Goal: Task Accomplishment & Management: Use online tool/utility

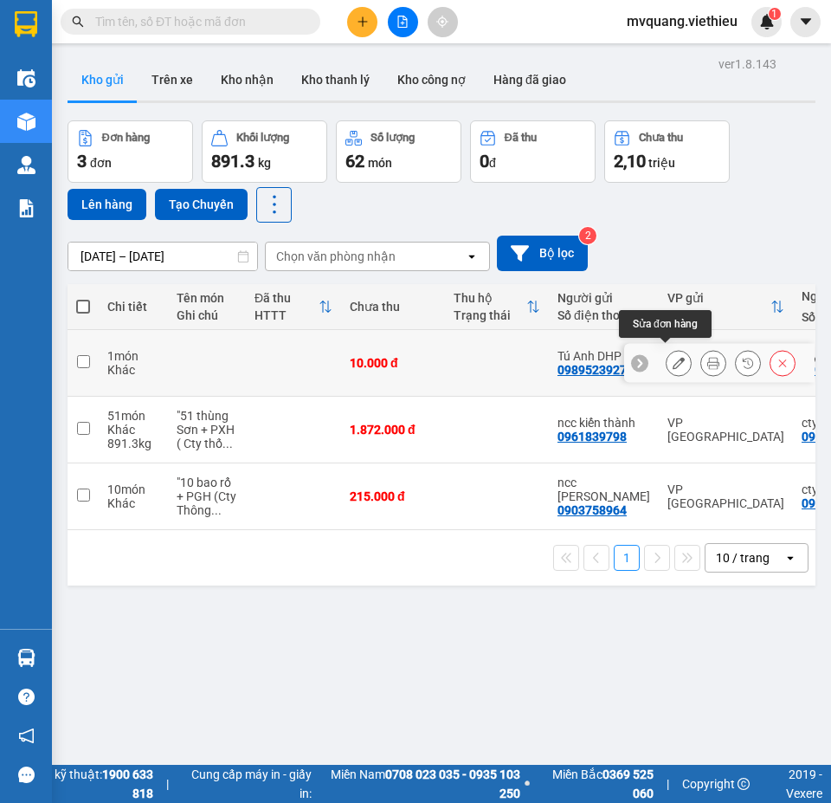
click at [667, 353] on button at bounding box center [679, 363] width 24 height 30
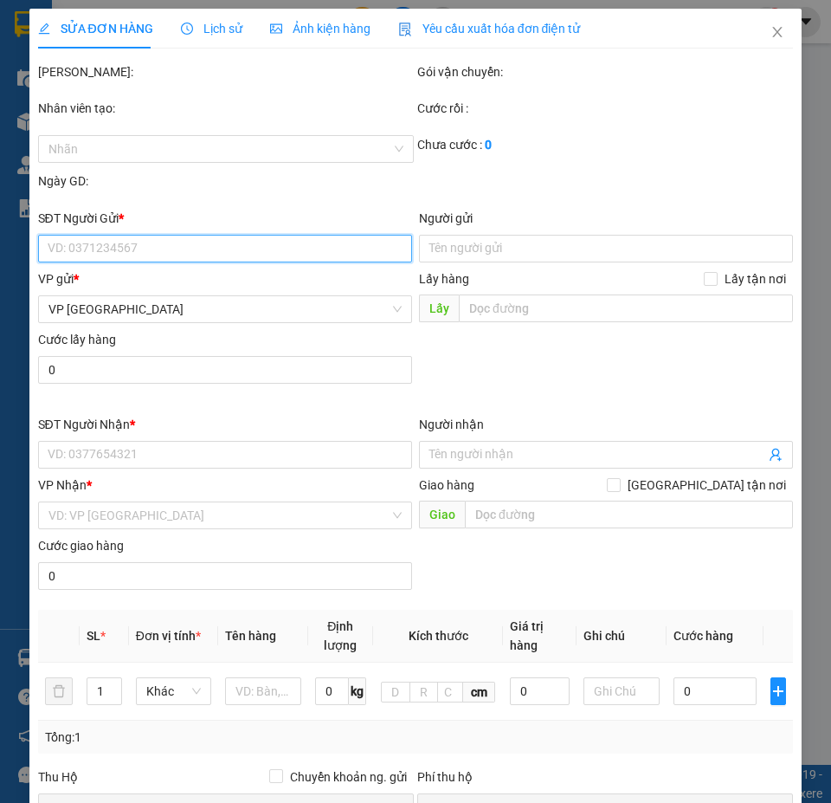
type input "0989523927"
type input "Tú Anh DHP"
type input "0942586190"
type input "cty Thống nhất HN"
checkbox input "true"
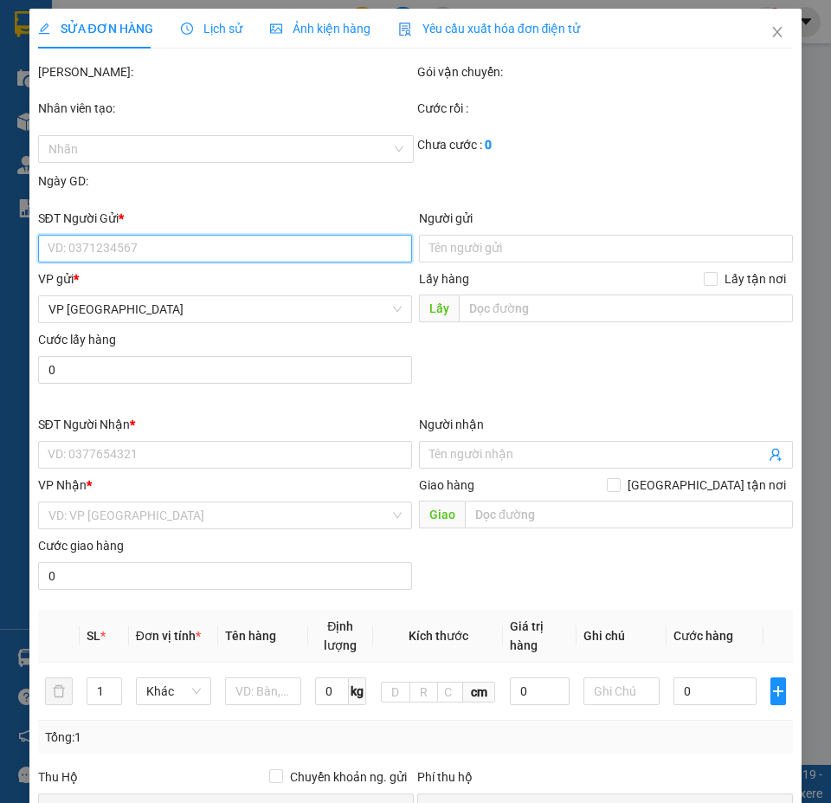
type input "Lô A2-CN3, KCN vừa và nhỏ [GEOGRAPHIC_DATA], [GEOGRAPHIC_DATA]"
type input "10.000"
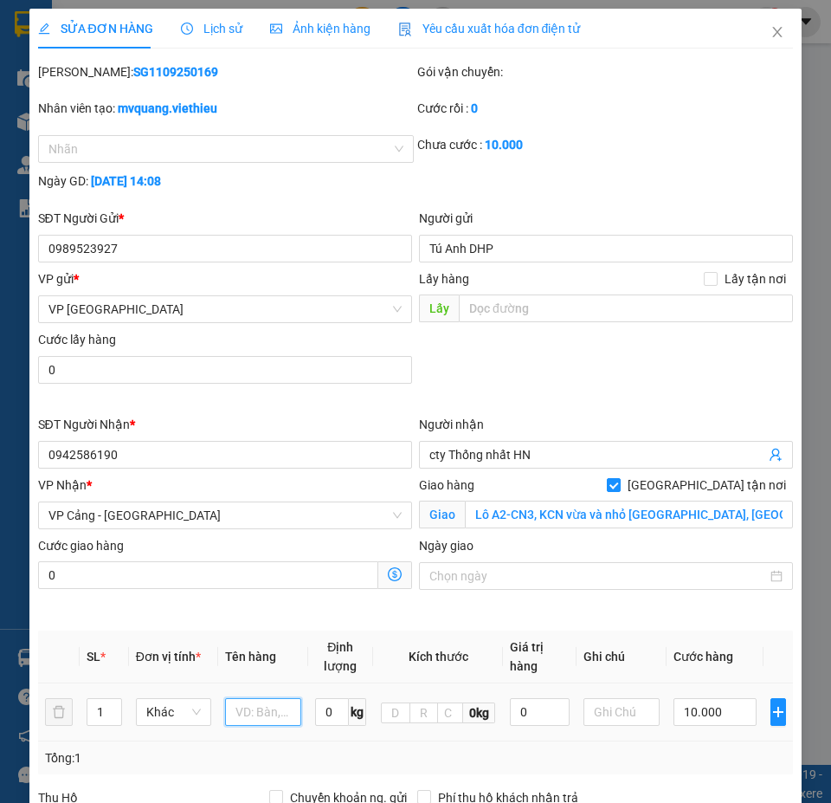
click at [268, 721] on input "text" at bounding box center [262, 712] width 75 height 28
paste input ""37 bó ống thép dài 6m ( Cty thống nhất )""
type input ""37 bó ống thép dài 6m ( Cty thống nhất )""
click at [96, 716] on input "1" at bounding box center [103, 712] width 33 height 26
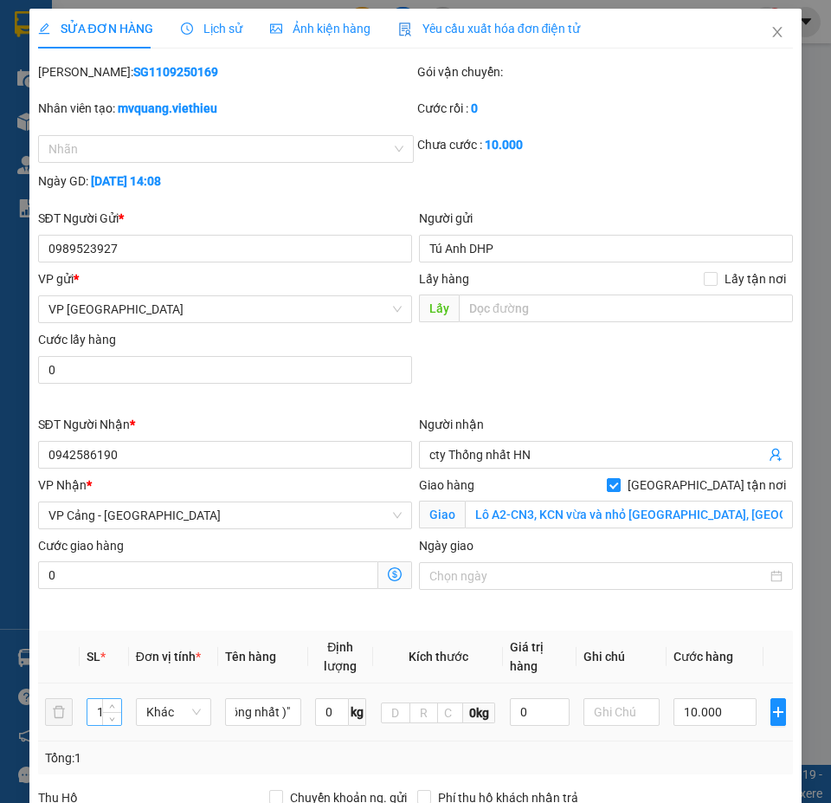
scroll to position [0, 0]
type input "37"
click at [315, 719] on input "0" at bounding box center [332, 712] width 34 height 28
type input "17870"
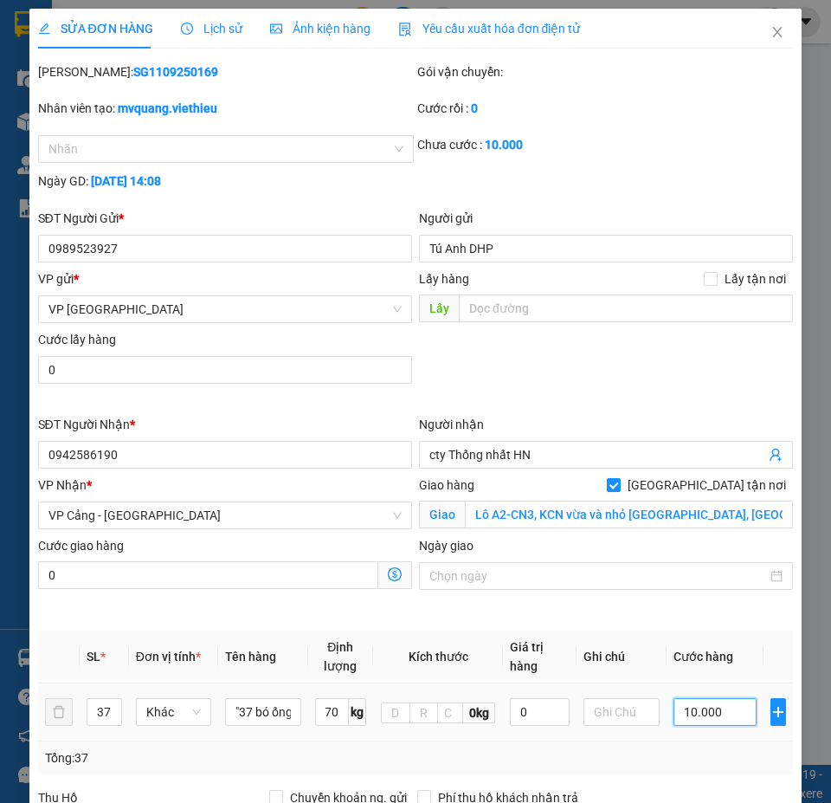
click at [693, 712] on input "10.000" at bounding box center [715, 712] width 83 height 28
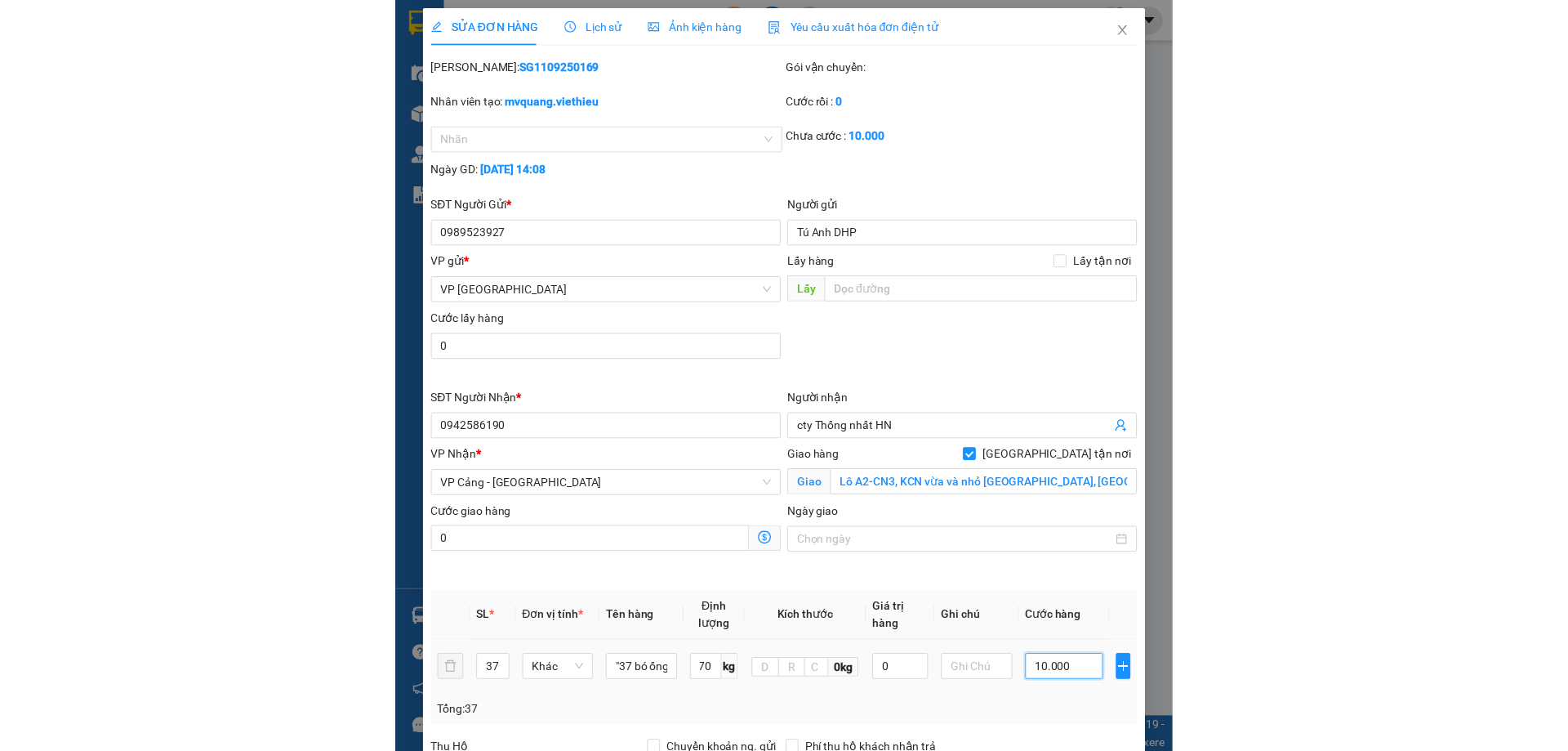
scroll to position [0, 0]
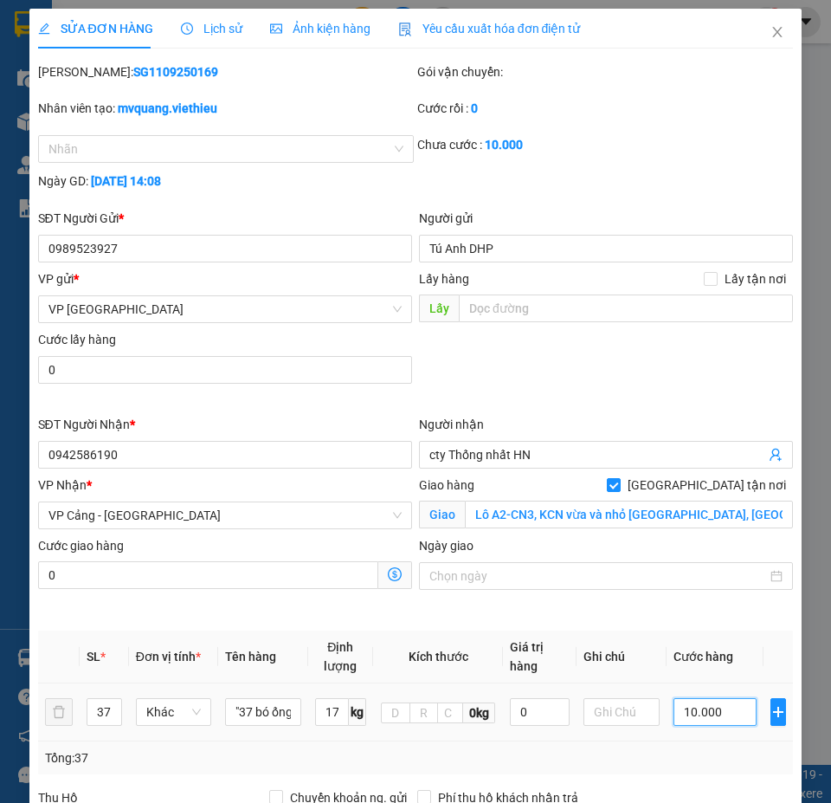
type input "3"
type input "32"
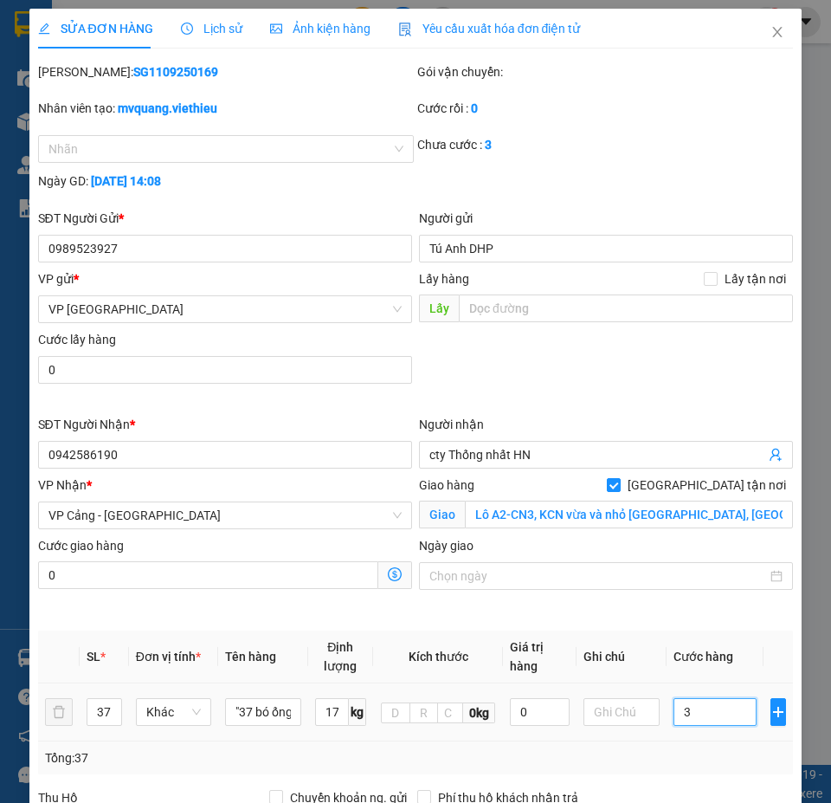
type input "32"
type input "321"
type input "3.216"
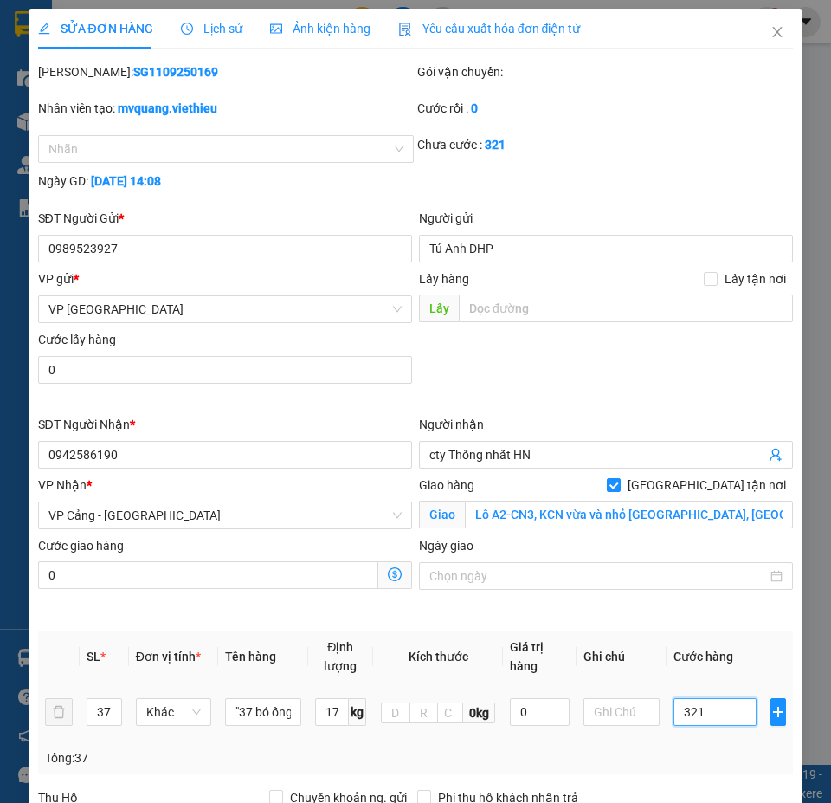
type input "3.216"
type input "32.166"
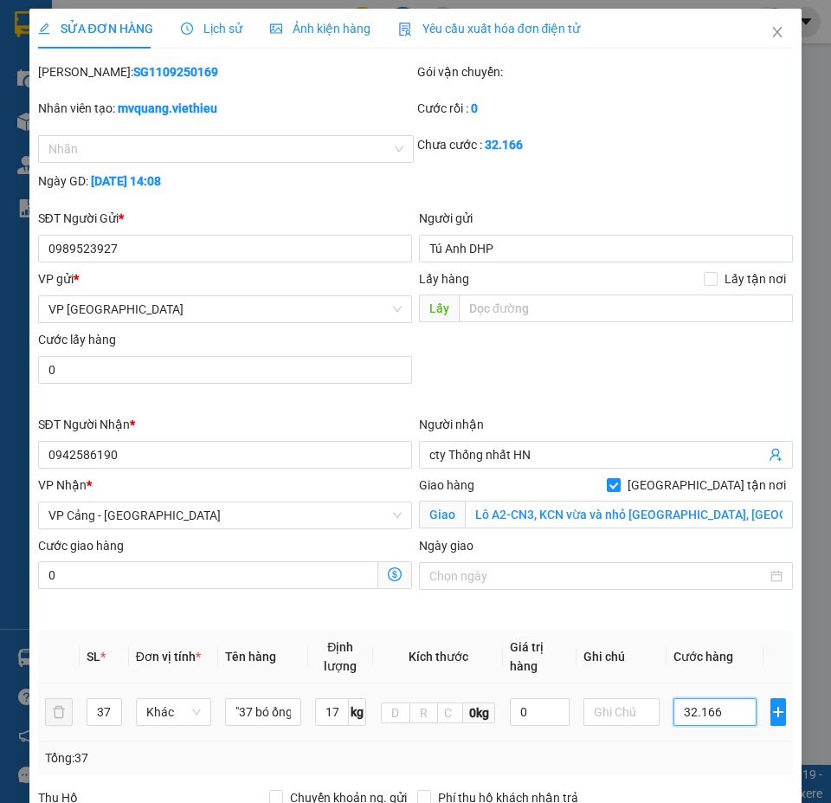
type input "321.660"
type input "3.216.600"
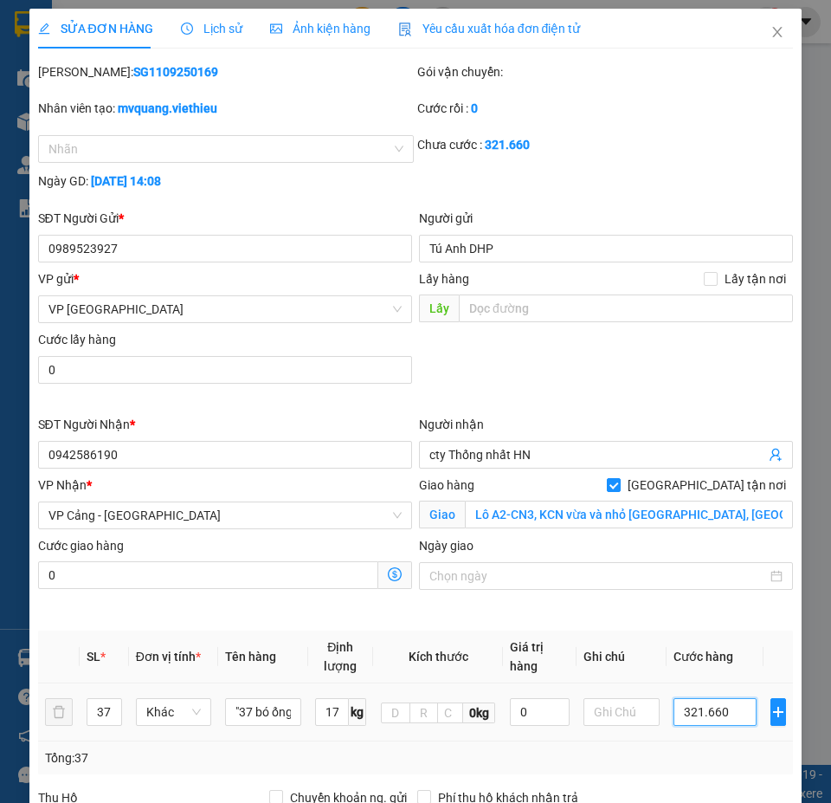
type input "3.216.600"
type input "32.166.000"
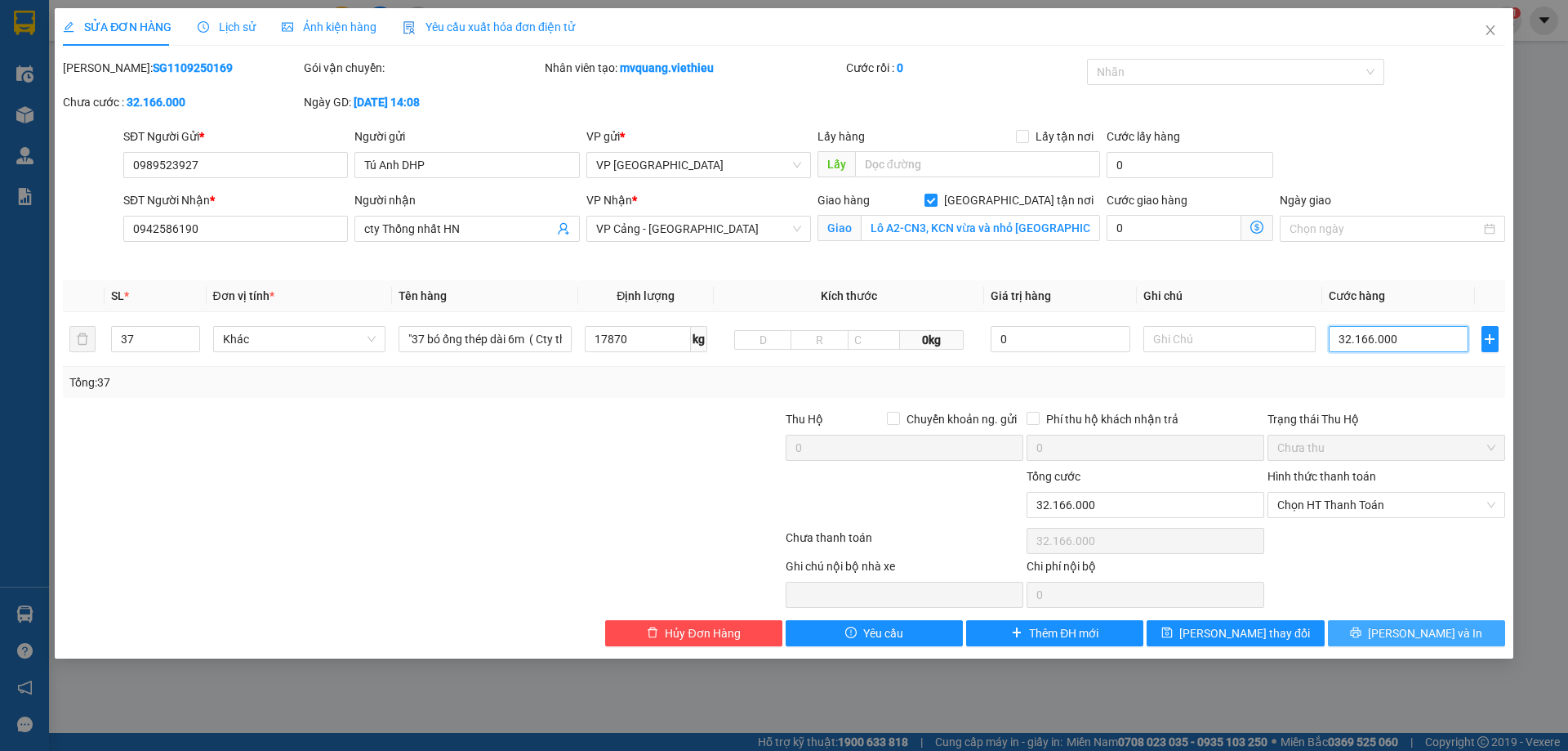
type input "32.166.000"
click at [1447, 629] on span "[PERSON_NAME] và In" at bounding box center [1425, 632] width 114 height 18
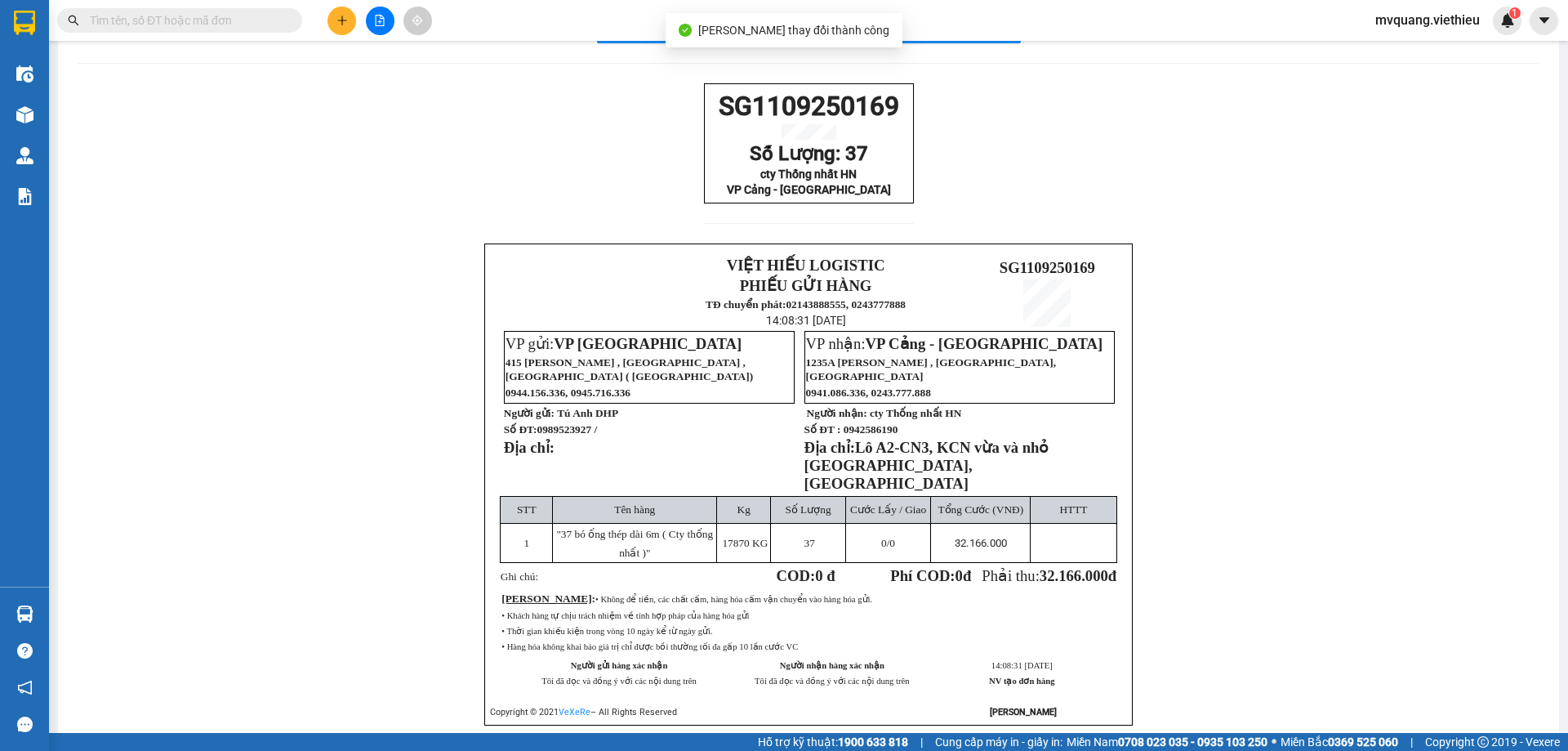
scroll to position [125, 0]
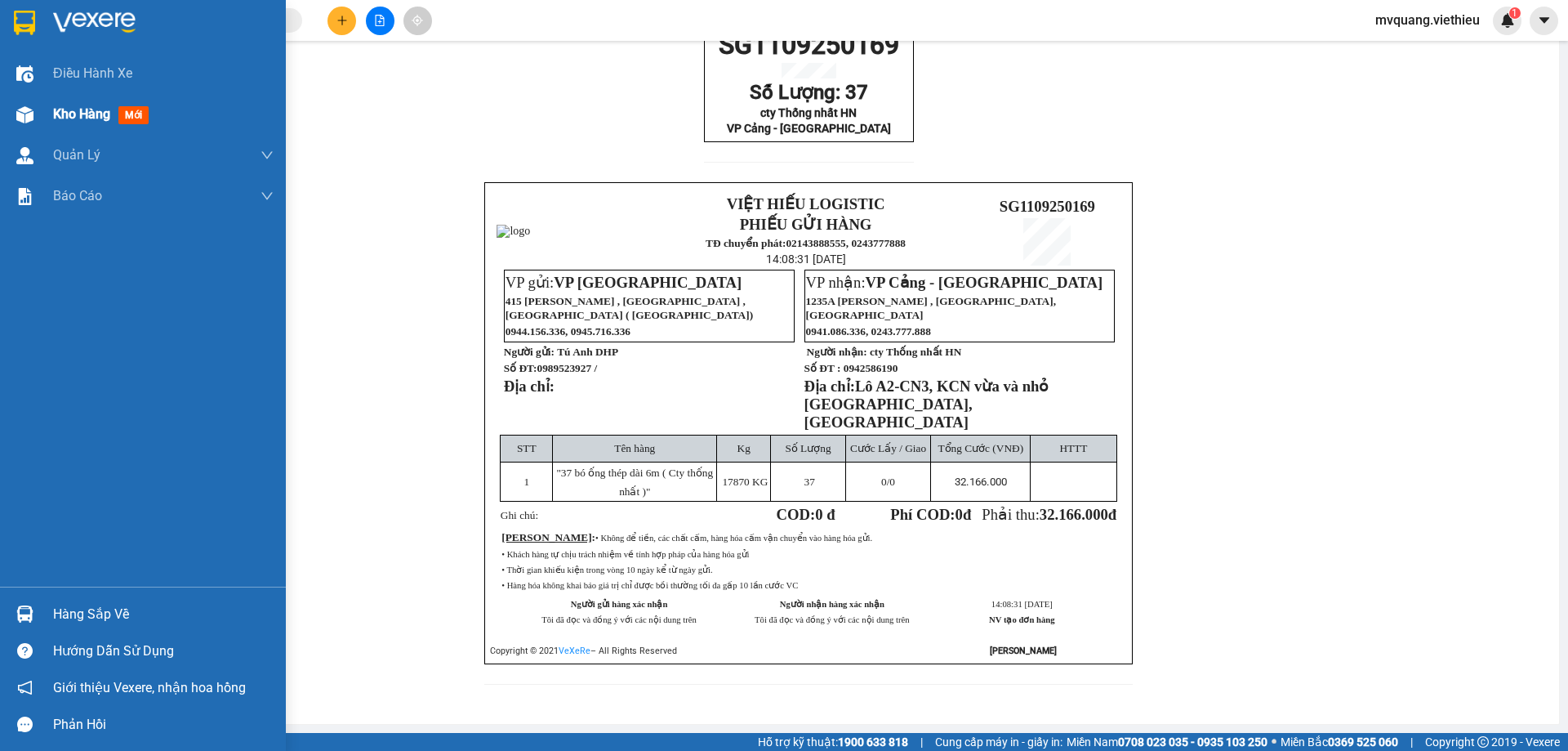
click at [81, 111] on span "Kho hàng" at bounding box center [81, 114] width 58 height 15
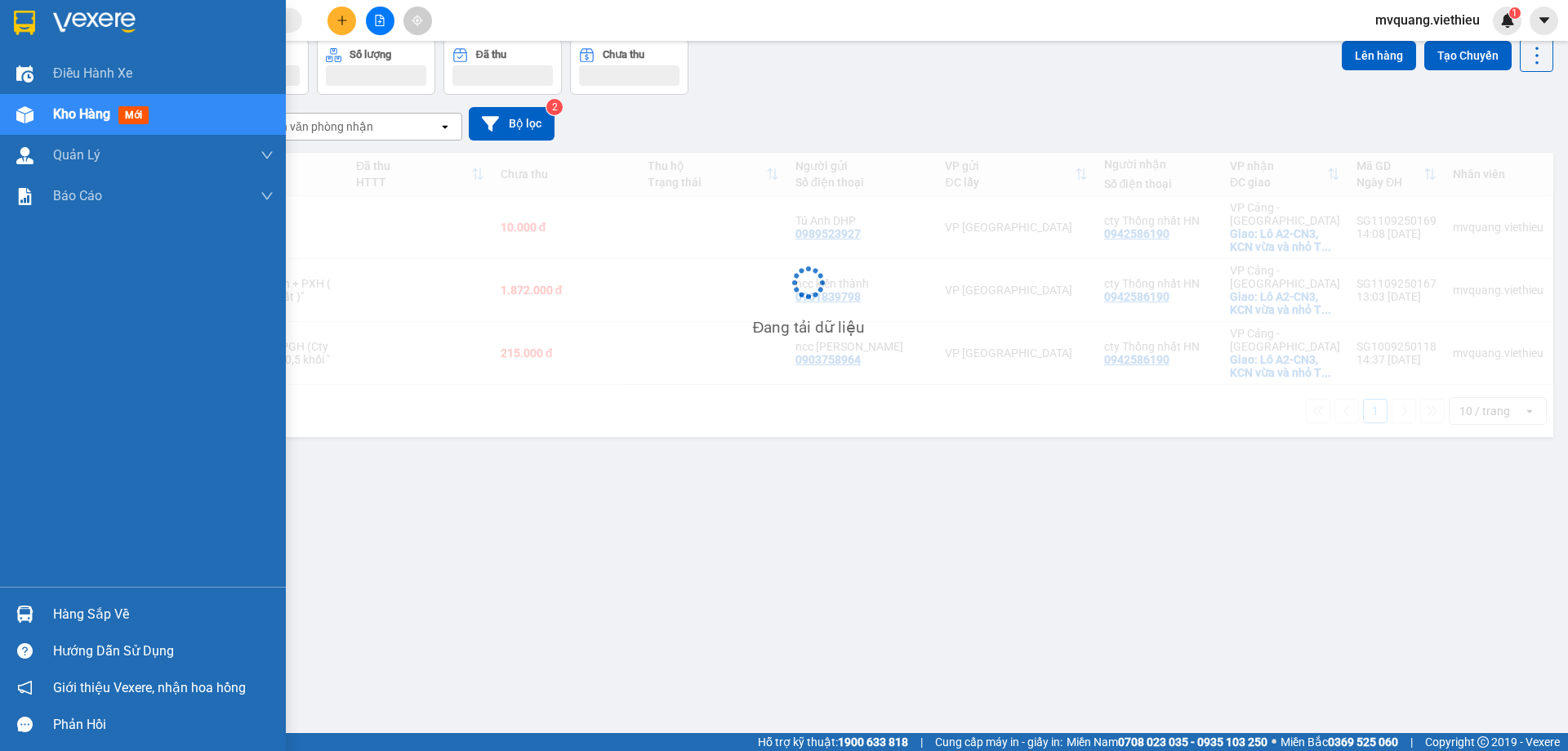
scroll to position [75, 0]
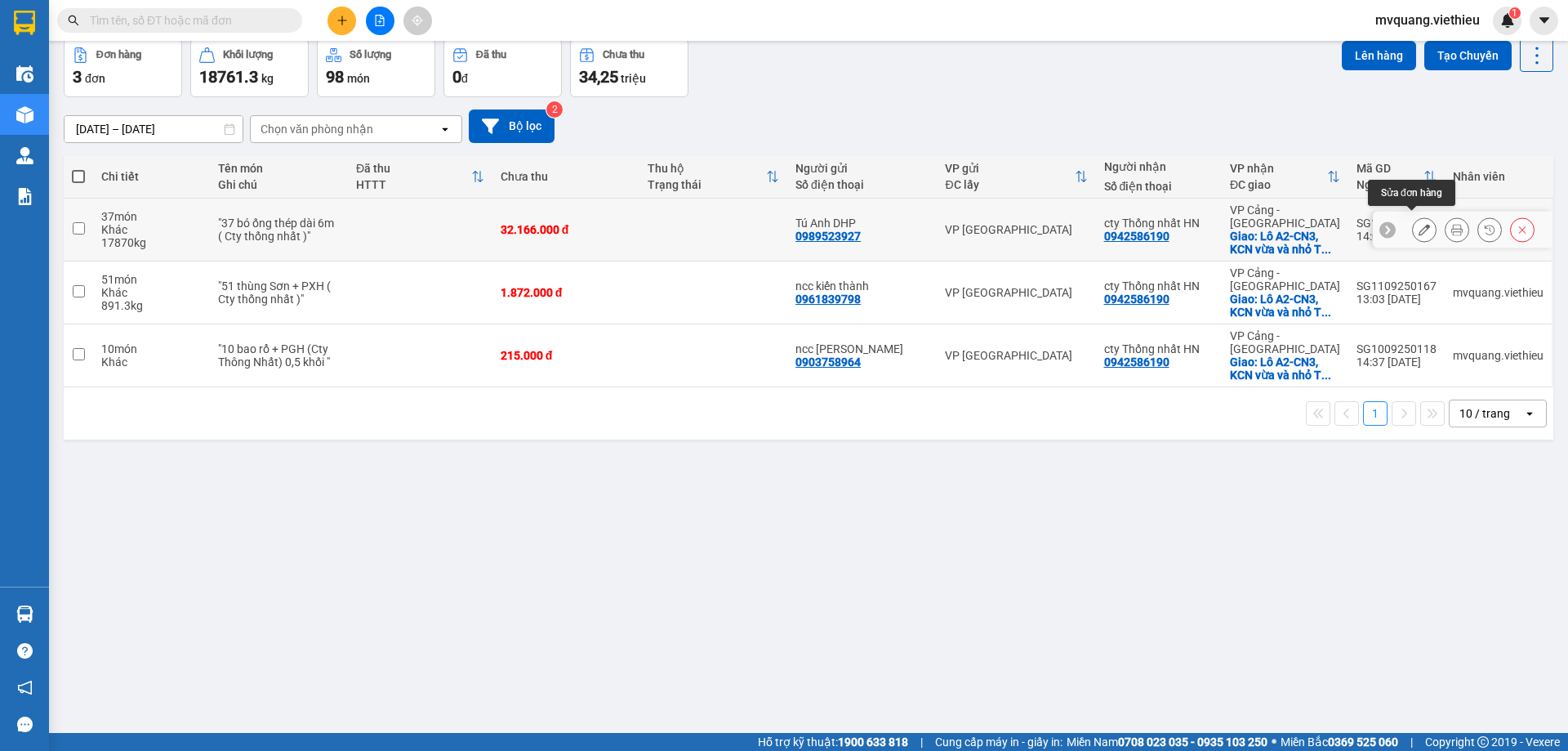
click at [1419, 224] on icon at bounding box center [1425, 229] width 11 height 11
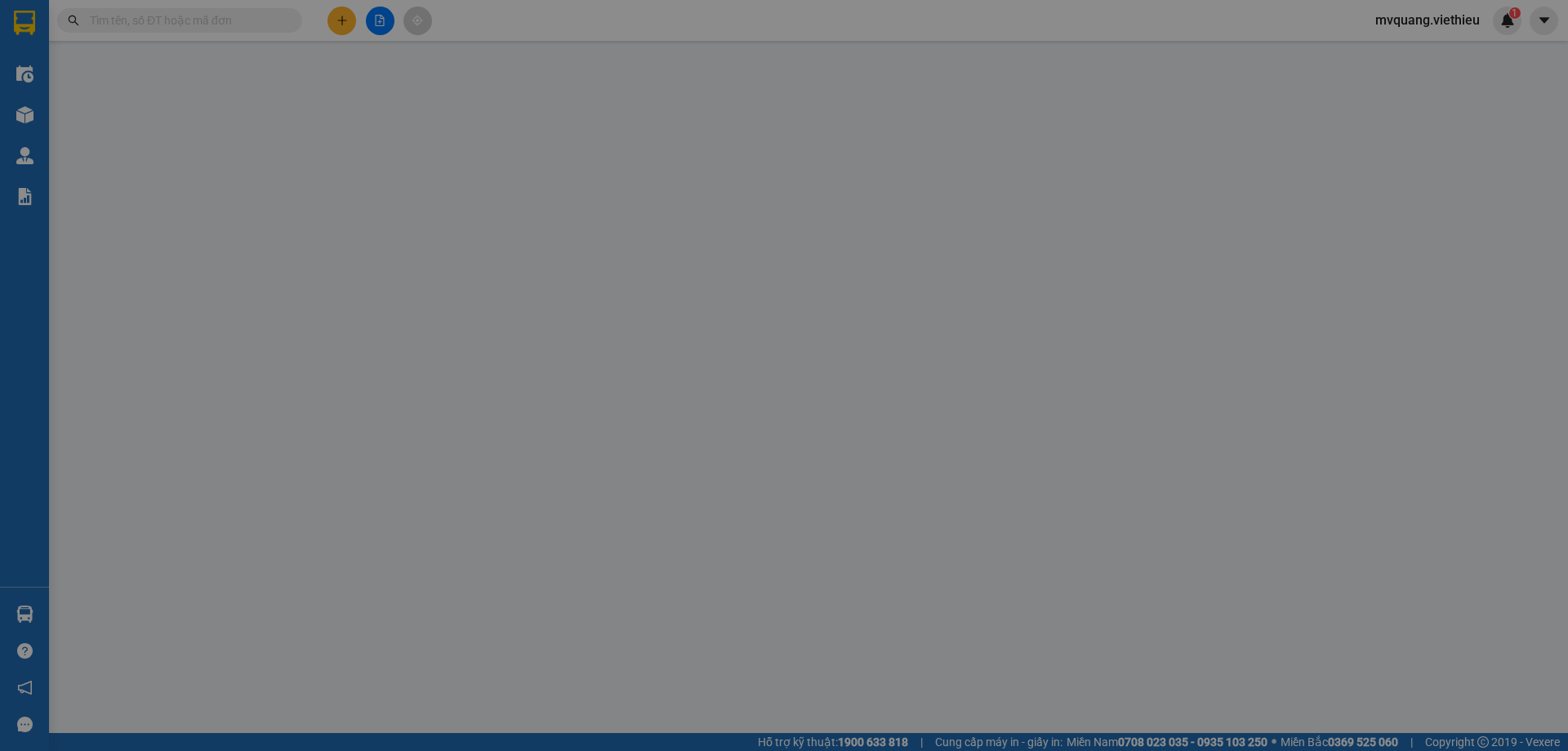
type input "0989523927"
type input "Tú Anh DHP"
type input "0942586190"
type input "cty Thống nhất HN"
checkbox input "true"
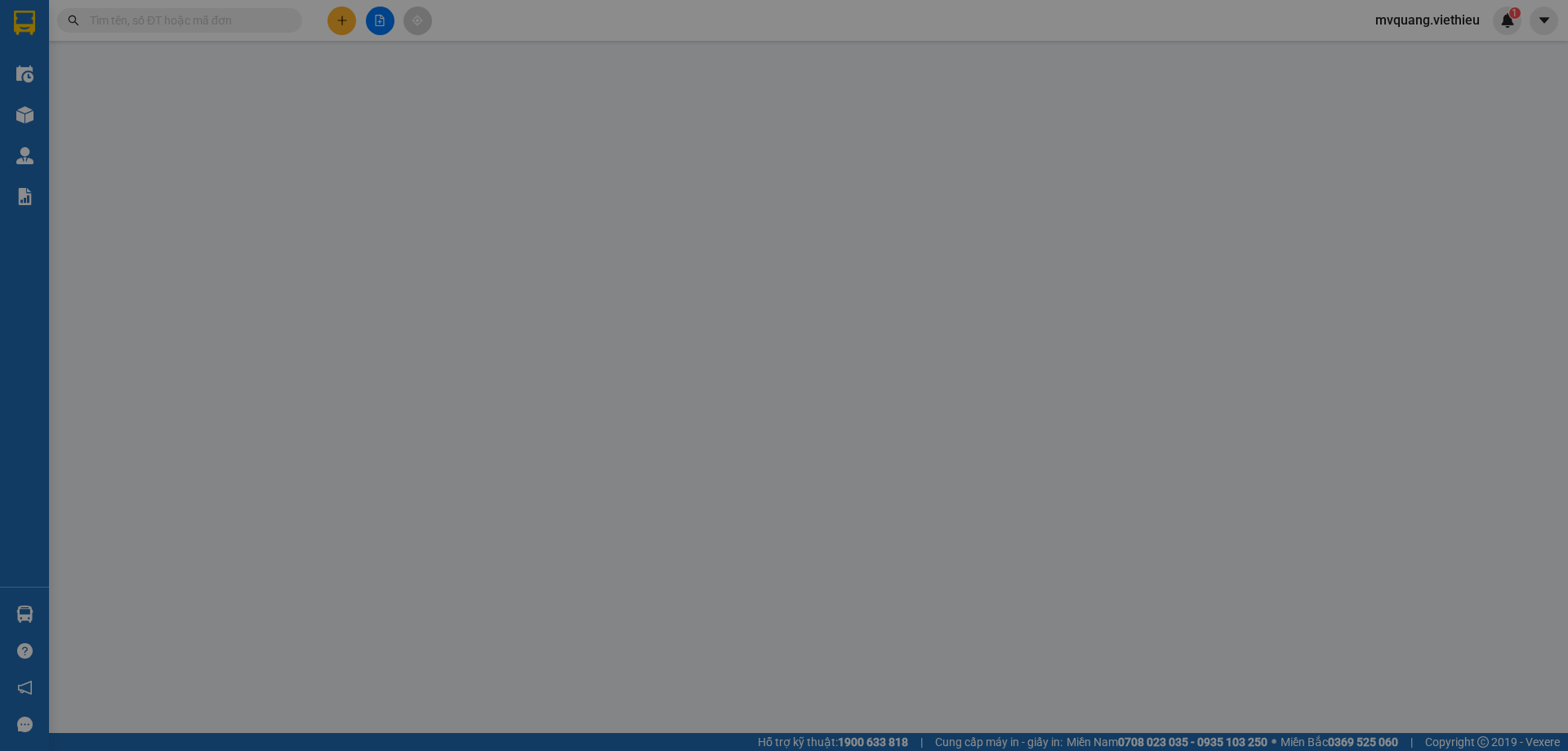
type input "Lô A2-CN3, KCN vừa và nhỏ [GEOGRAPHIC_DATA], [GEOGRAPHIC_DATA]"
type input "32.166.000"
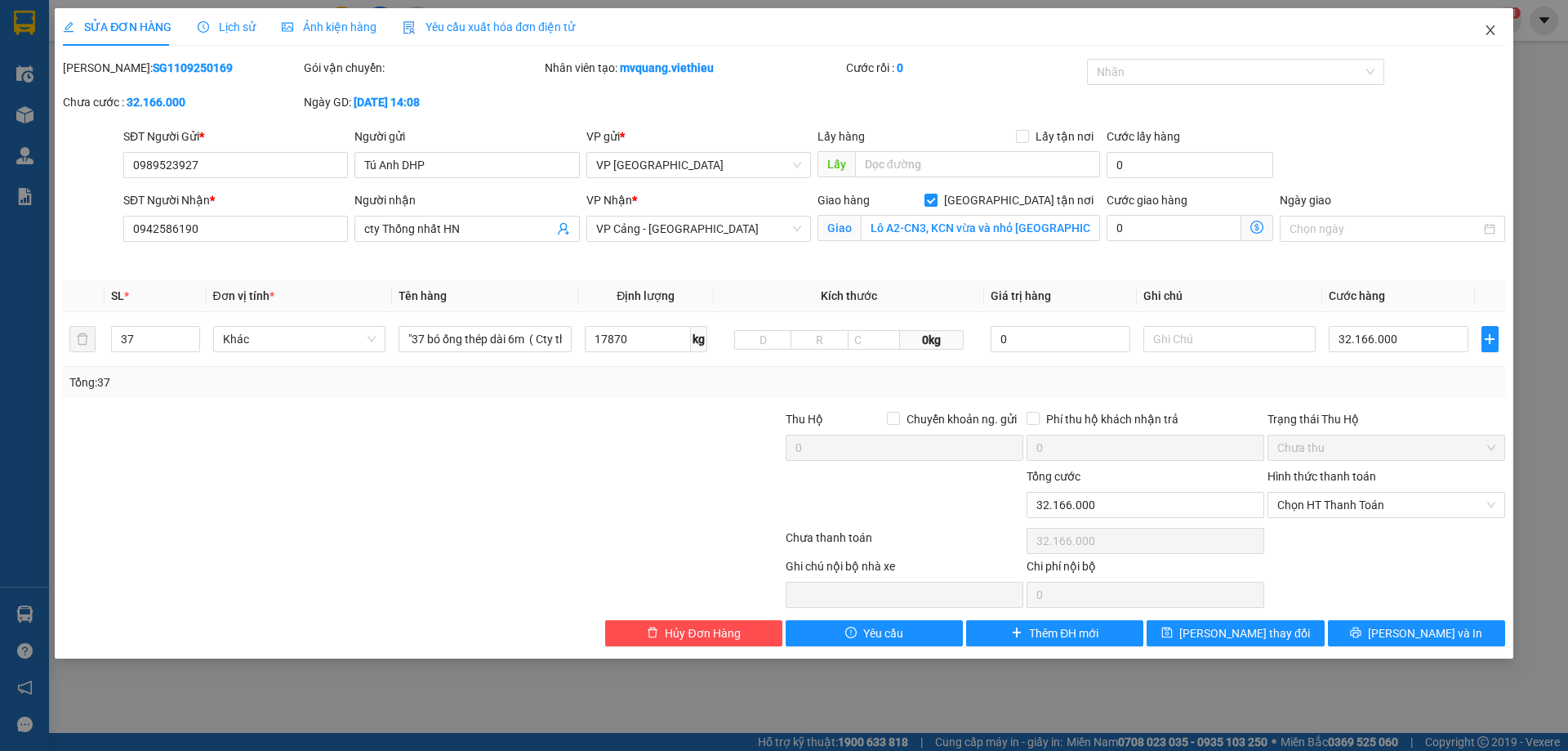
click at [1490, 31] on icon "close" at bounding box center [1491, 30] width 9 height 9
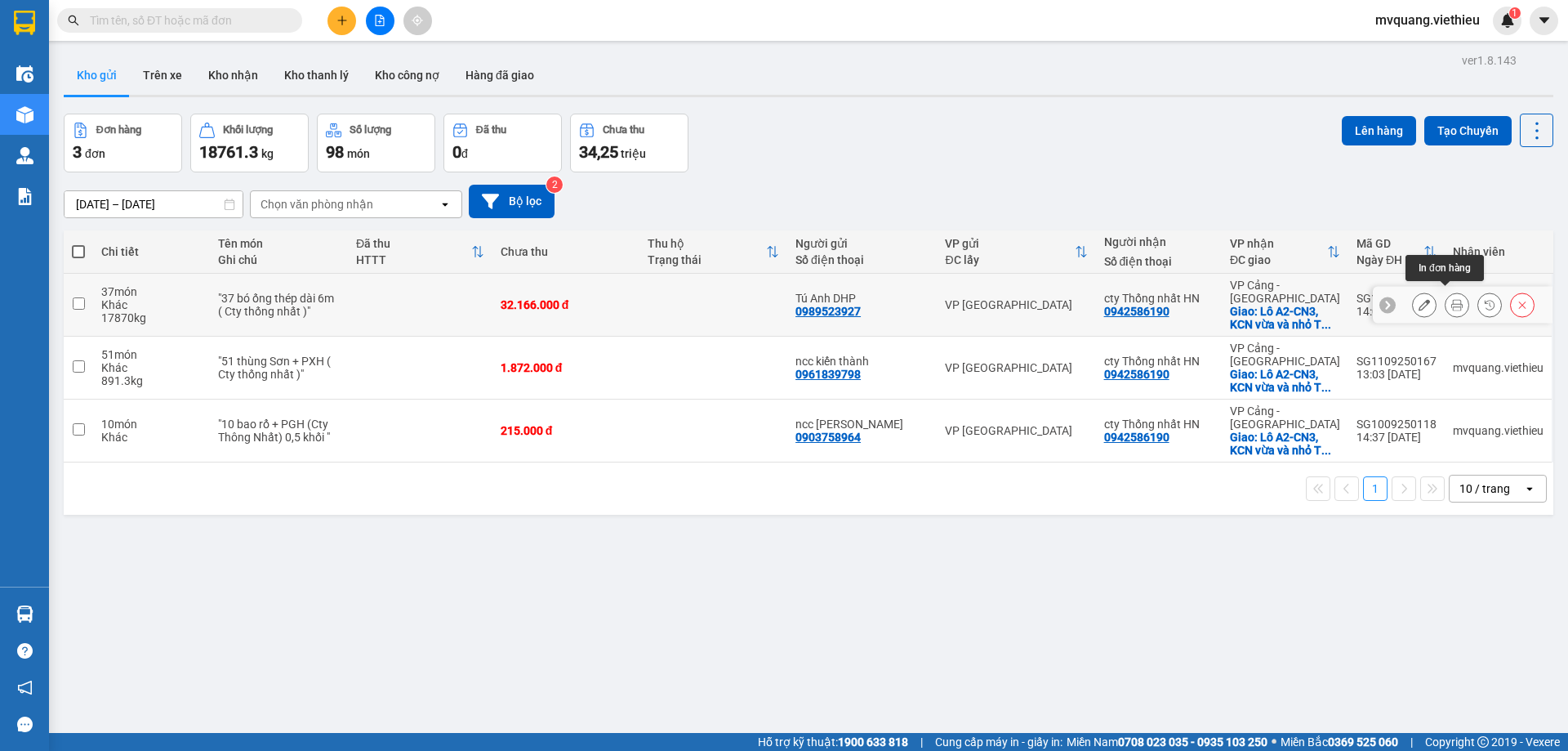
click at [1451, 299] on icon at bounding box center [1457, 305] width 11 height 11
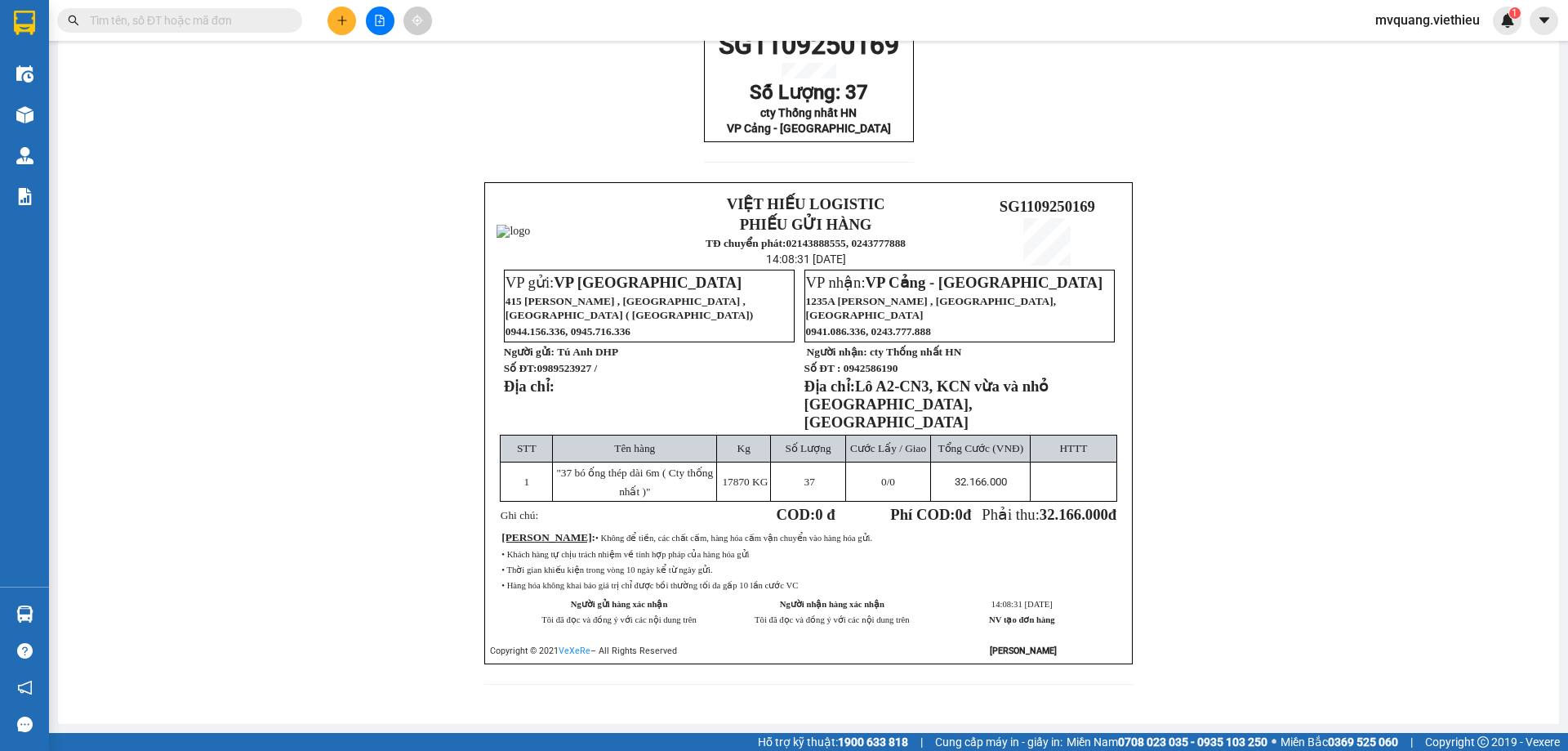
scroll to position [125, 0]
click at [1334, 458] on div "SG1109250169 Số Lượng: 37 cty Thống nhất HN VP Cảng - [GEOGRAPHIC_DATA] VIỆT HI…" at bounding box center [809, 362] width 1462 height 682
click at [1402, 431] on div "SG1109250169 Số Lượng: 37 cty Thống nhất HN VP Cảng - [GEOGRAPHIC_DATA] VIỆT HI…" at bounding box center [809, 362] width 1462 height 682
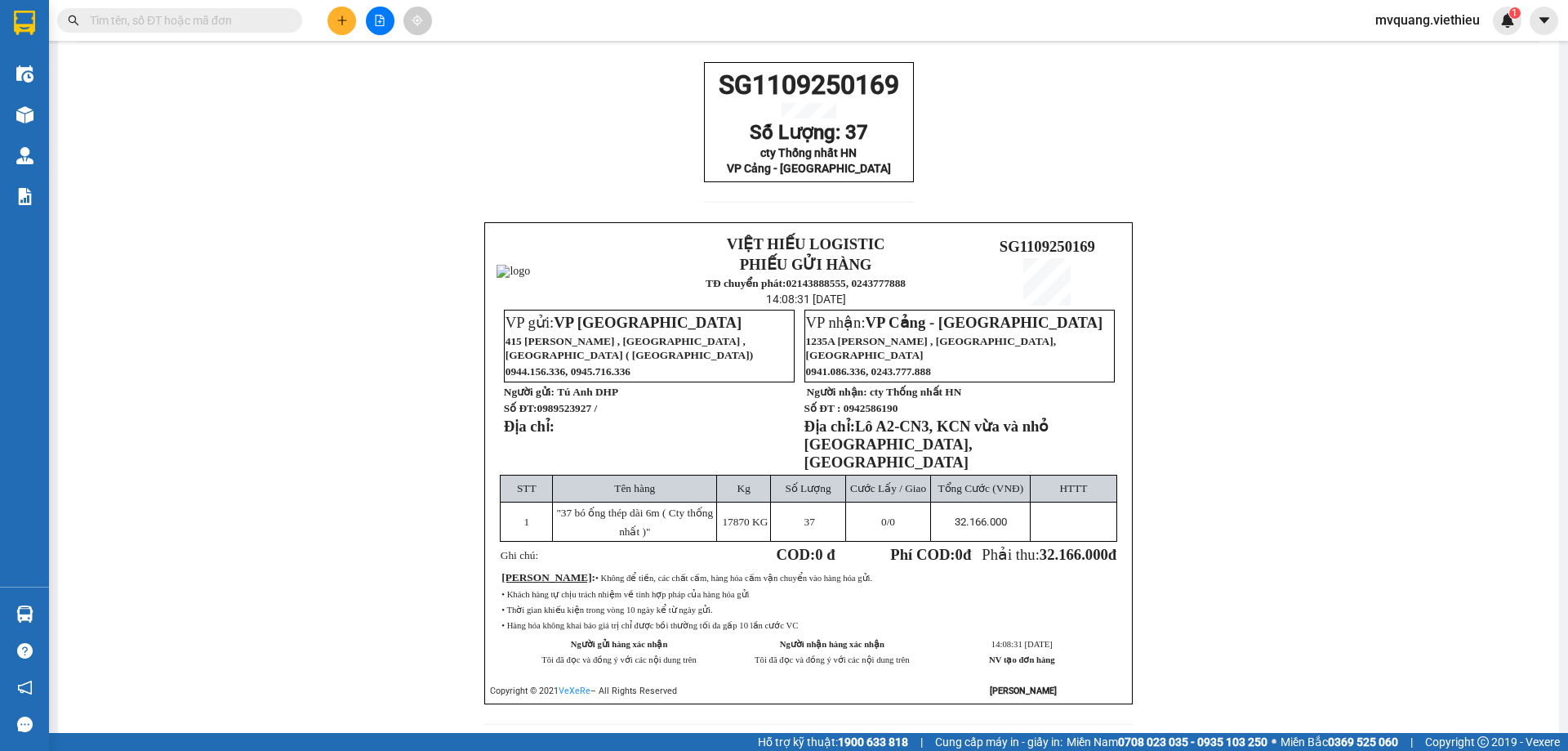
scroll to position [43, 0]
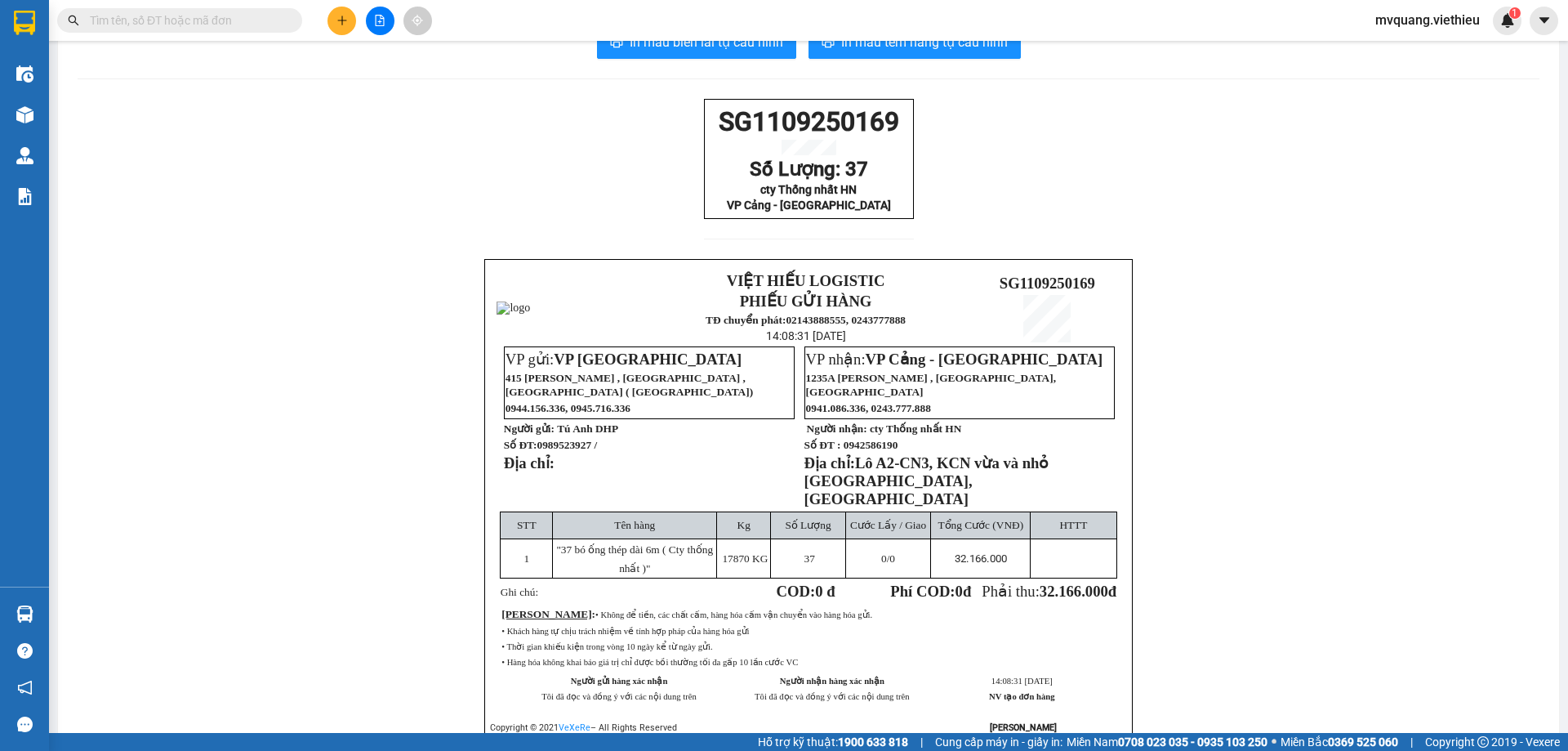
click at [241, 17] on input "text" at bounding box center [186, 20] width 192 height 18
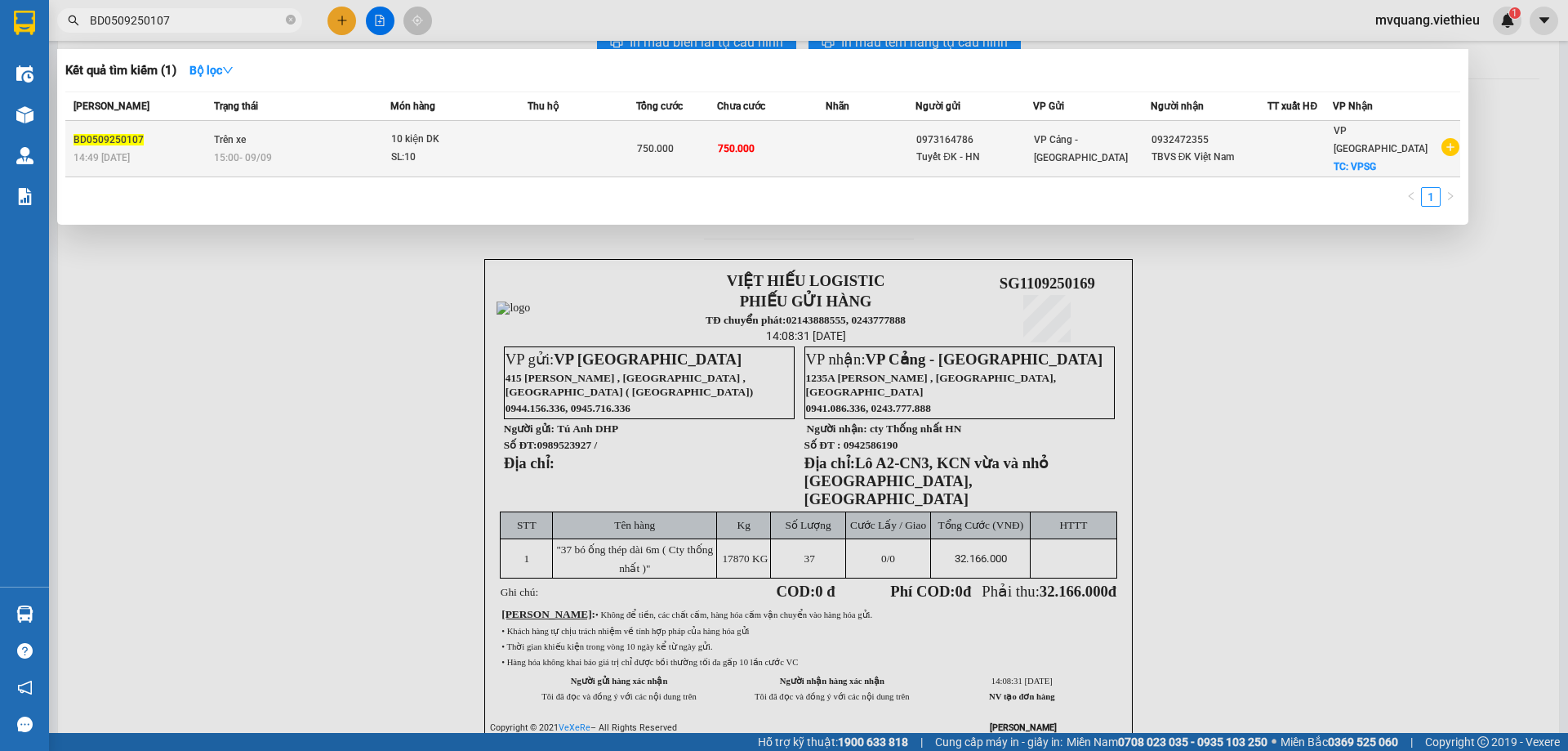
type input "BD0509250107"
click at [421, 149] on div "SL: 10" at bounding box center [453, 158] width 123 height 18
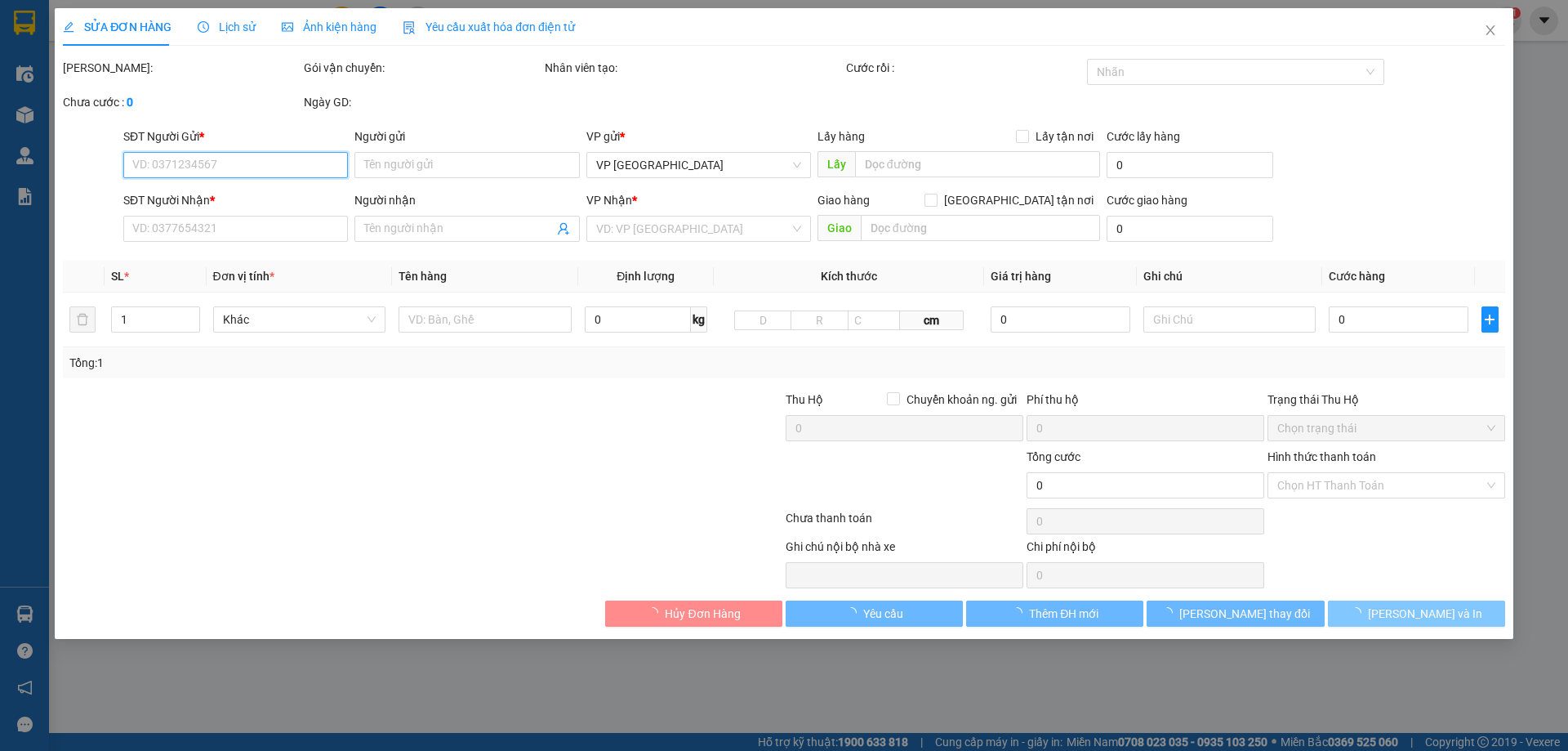
type input "0973164786"
type input "Tuyết ĐK - HN"
type input "0932472355"
type input "TBVS ĐK Việt Nam"
checkbox input "true"
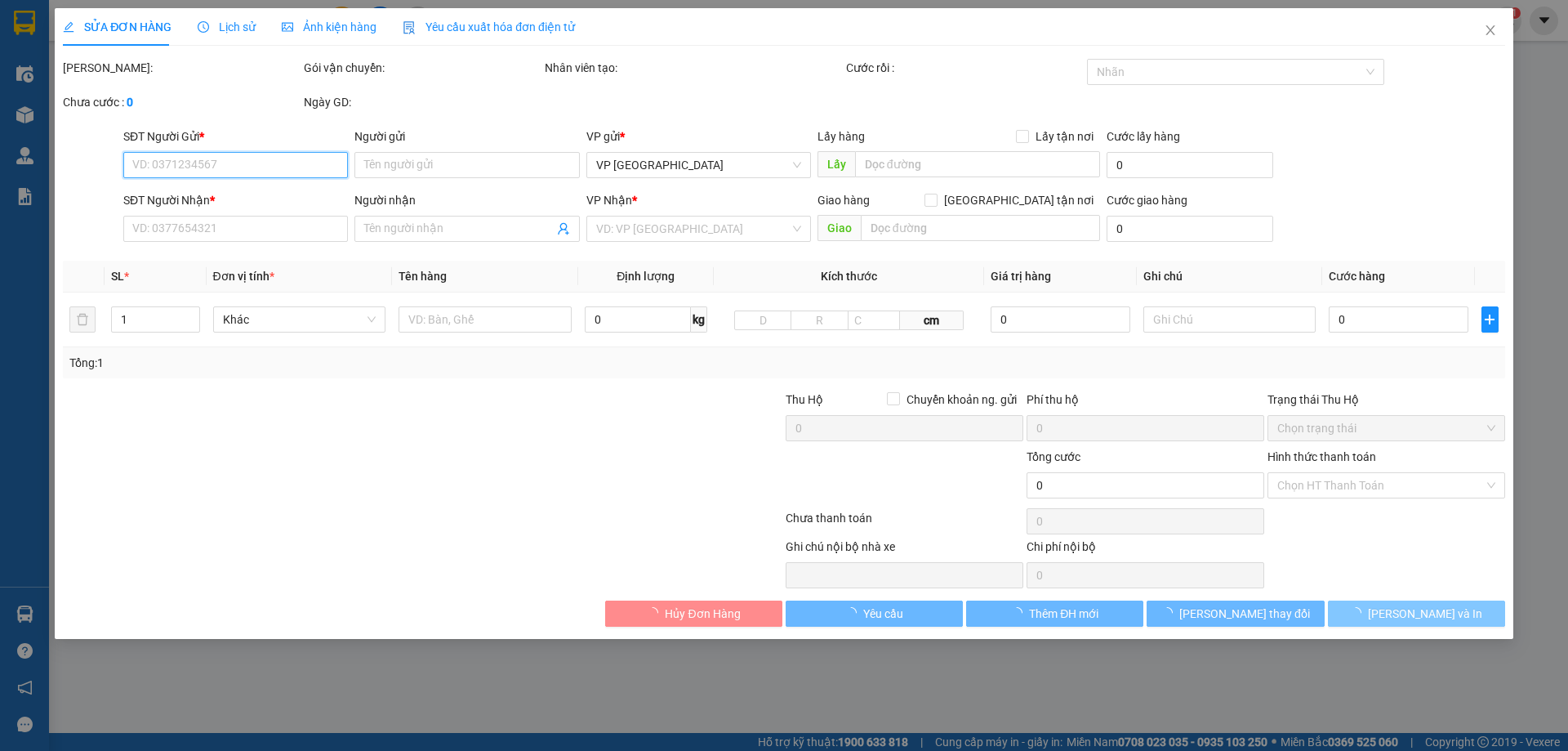
type input "VPSG"
type input "750.000"
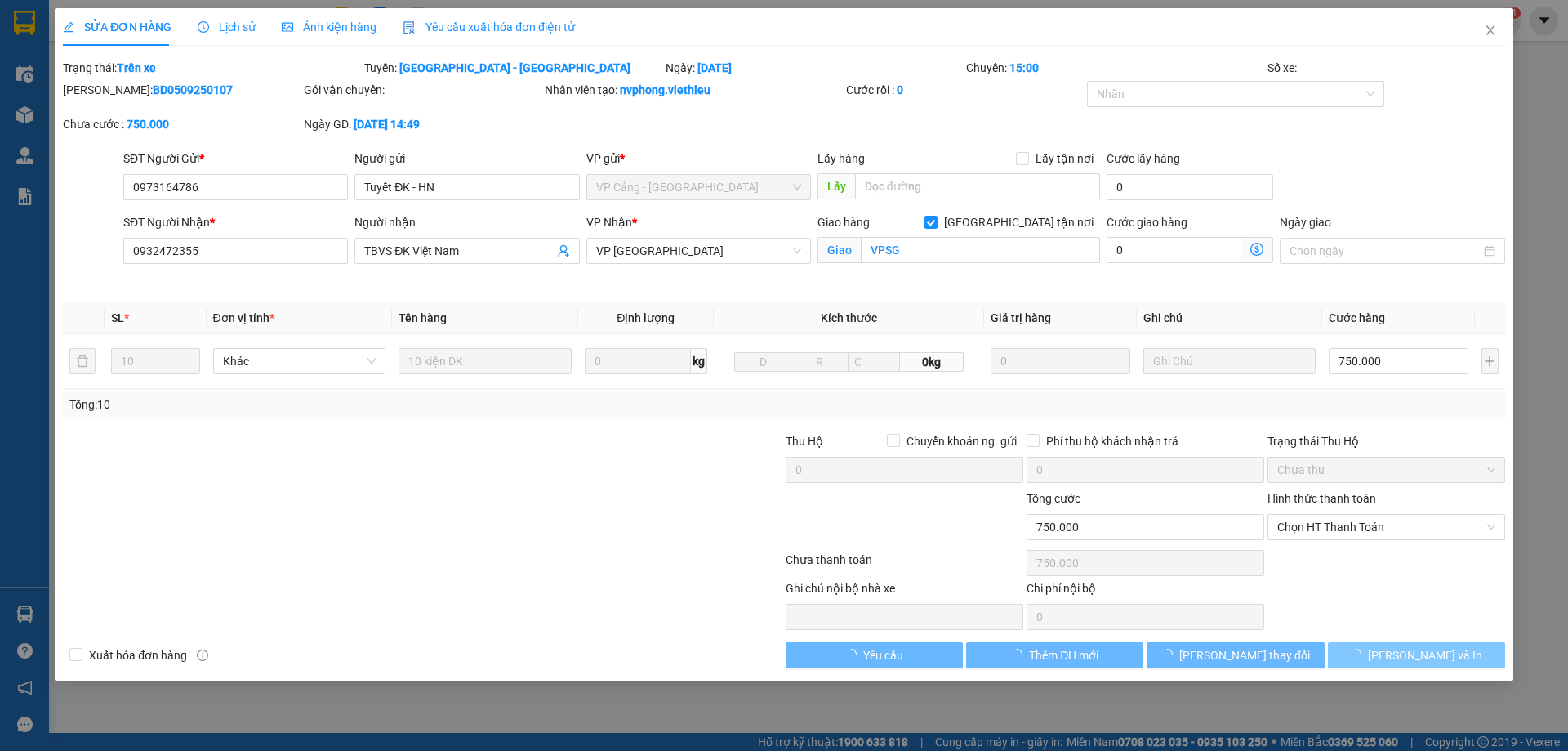
click at [1426, 658] on span "[PERSON_NAME] và In" at bounding box center [1425, 655] width 114 height 18
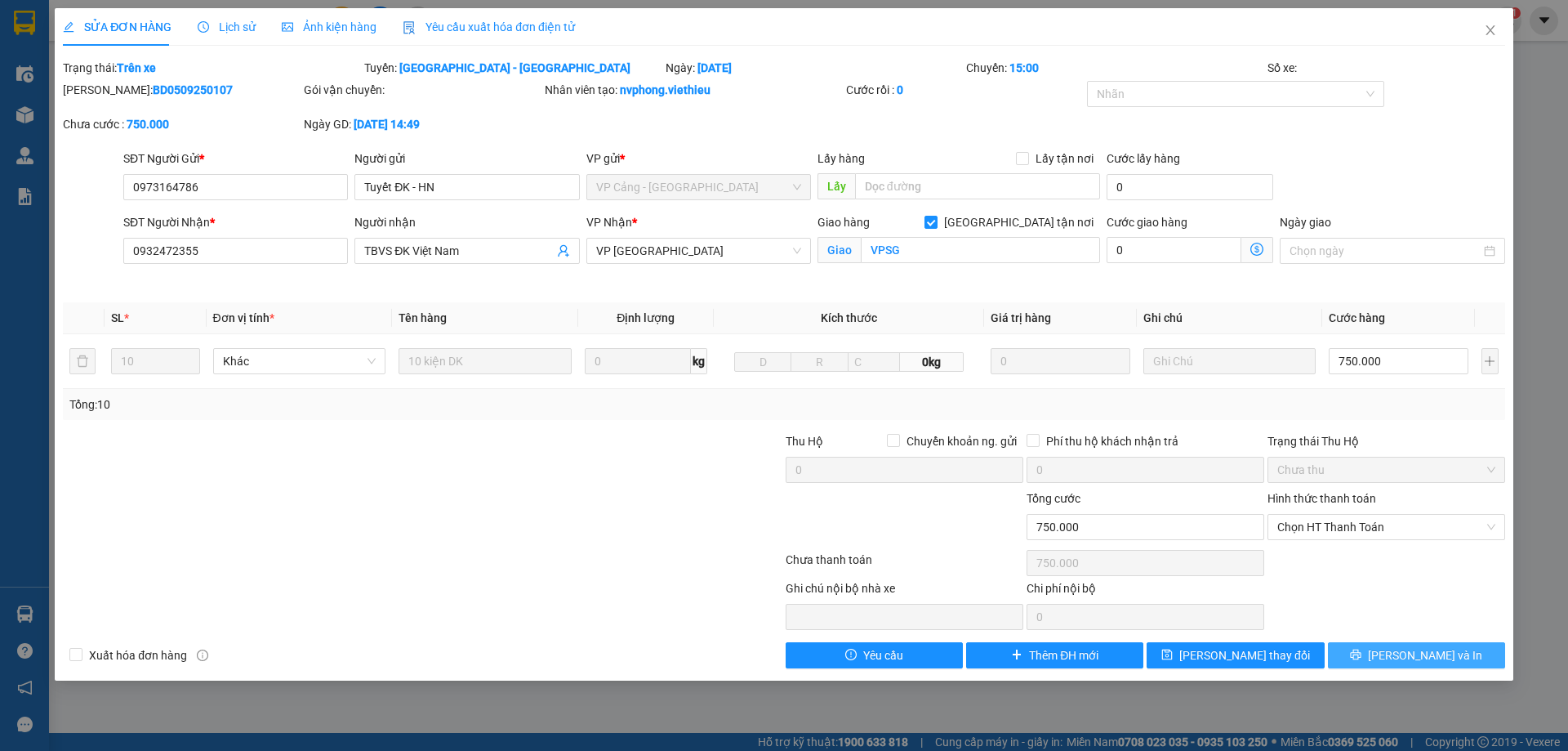
click at [1406, 648] on span "[PERSON_NAME] và In" at bounding box center [1425, 655] width 114 height 18
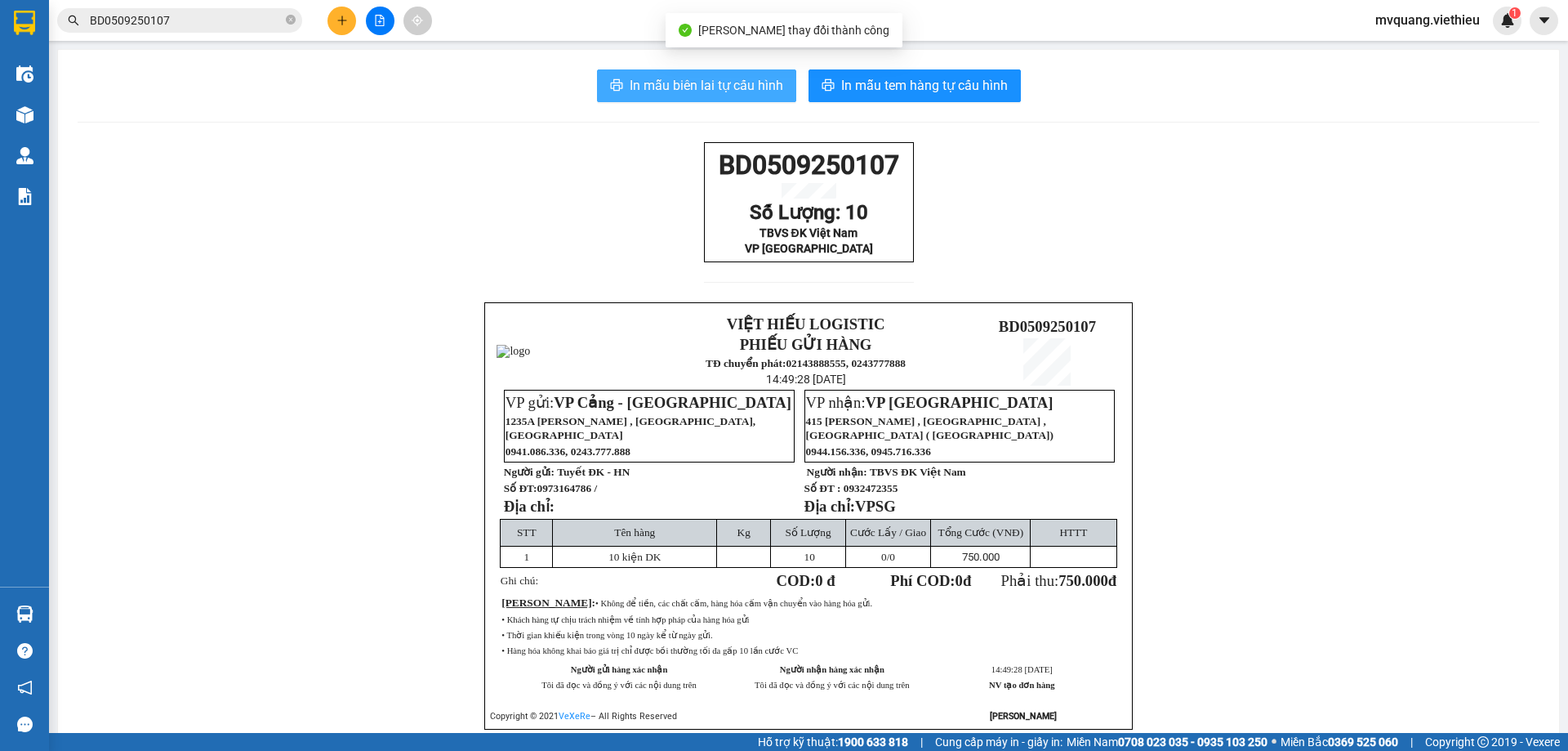
click at [681, 84] on span "In mẫu biên lai tự cấu hình" at bounding box center [706, 86] width 154 height 21
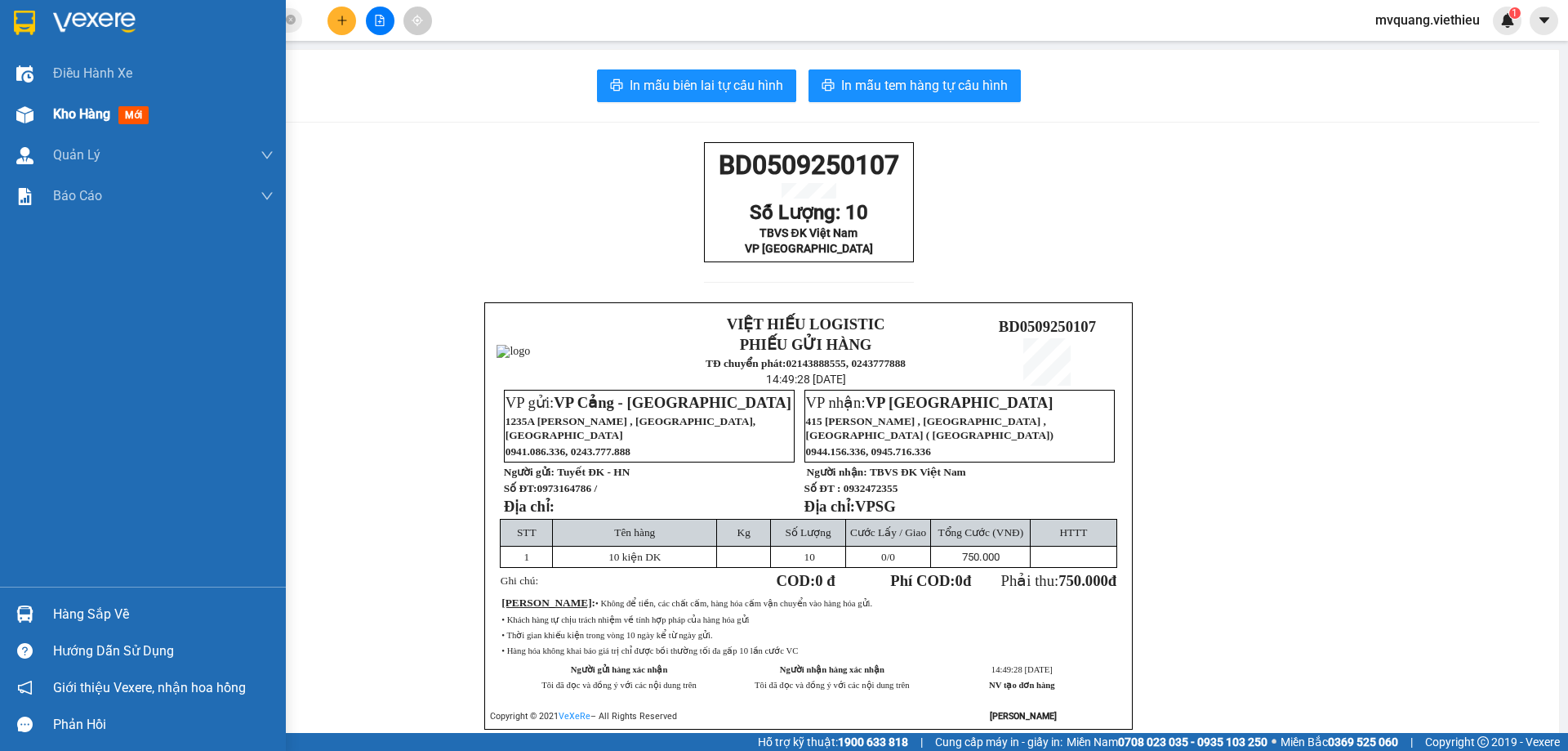
click at [31, 119] on img at bounding box center [25, 115] width 17 height 17
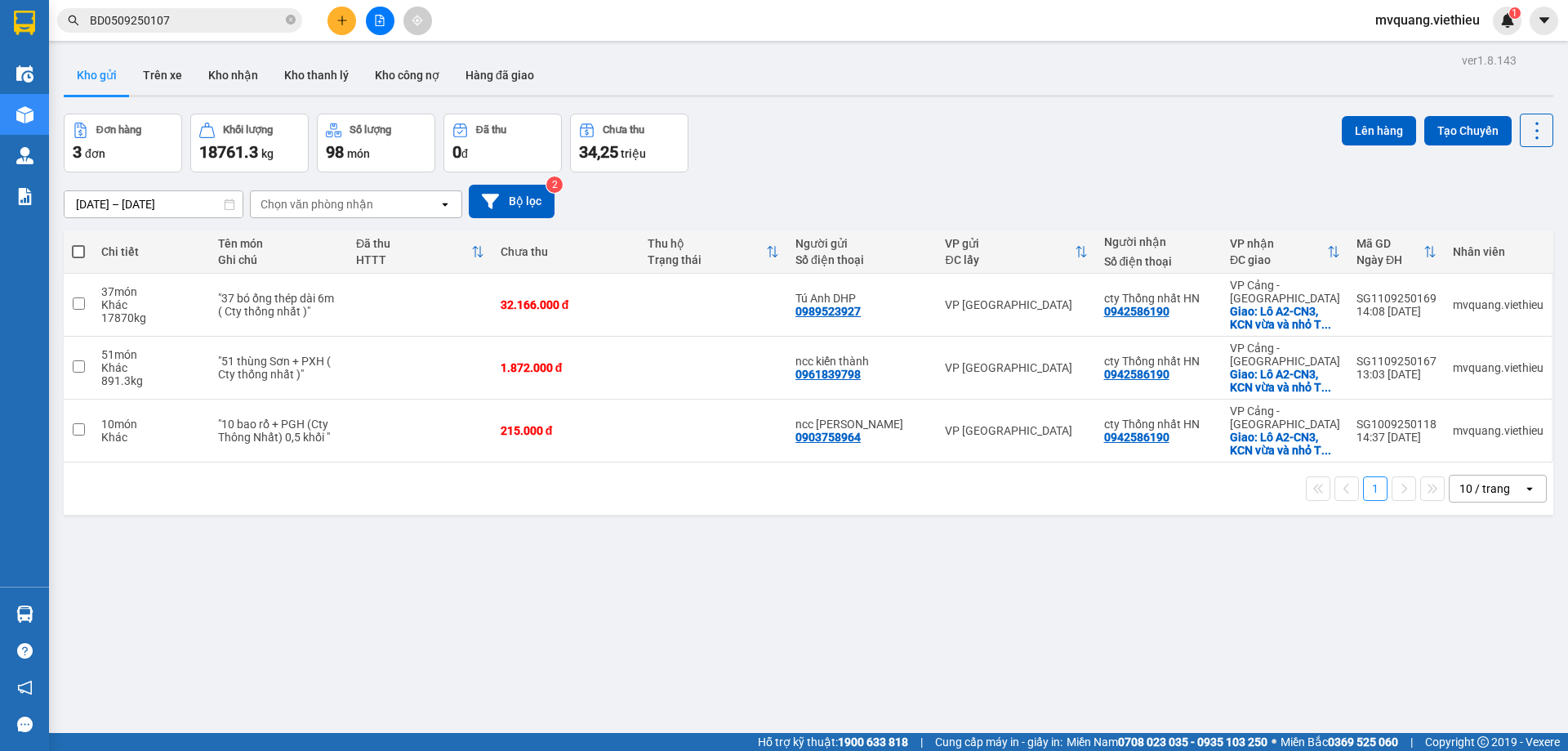
click at [152, 209] on input "[DATE] – [DATE]" at bounding box center [153, 205] width 178 height 26
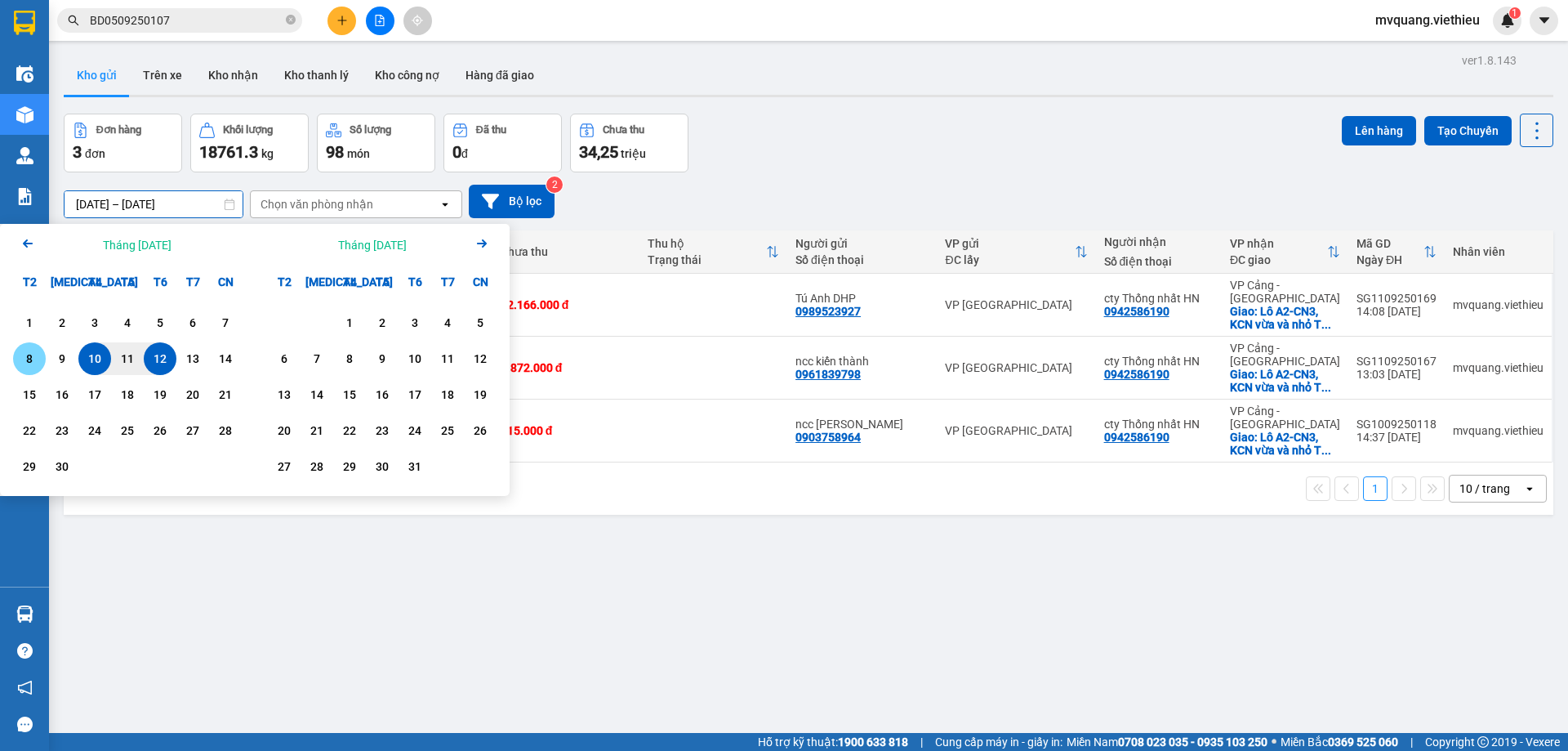
click at [30, 358] on div "8" at bounding box center [29, 359] width 23 height 20
click at [163, 358] on div "12" at bounding box center [160, 359] width 23 height 20
type input "[DATE] – [DATE]"
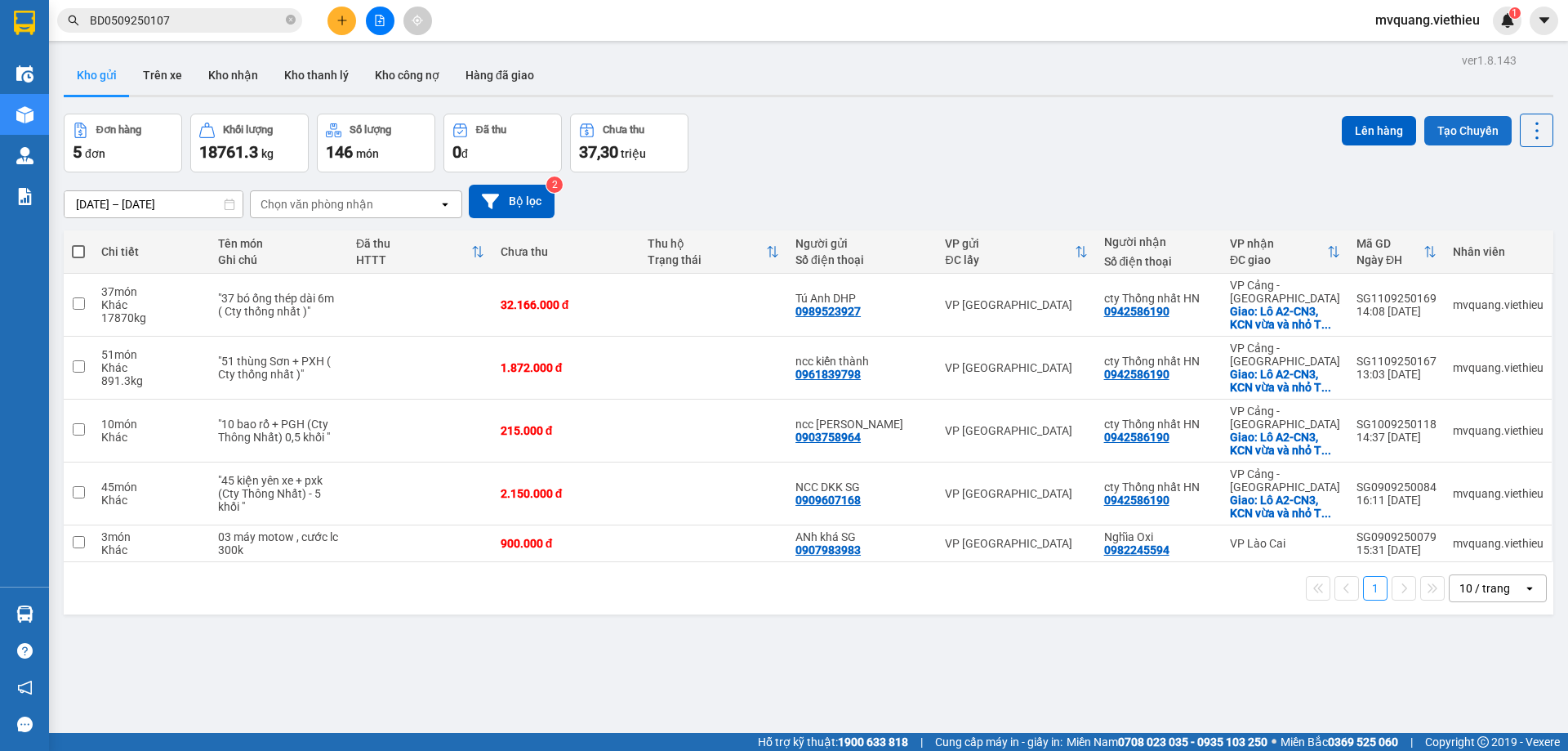
click at [1449, 122] on button "Tạo Chuyến" at bounding box center [1468, 130] width 88 height 29
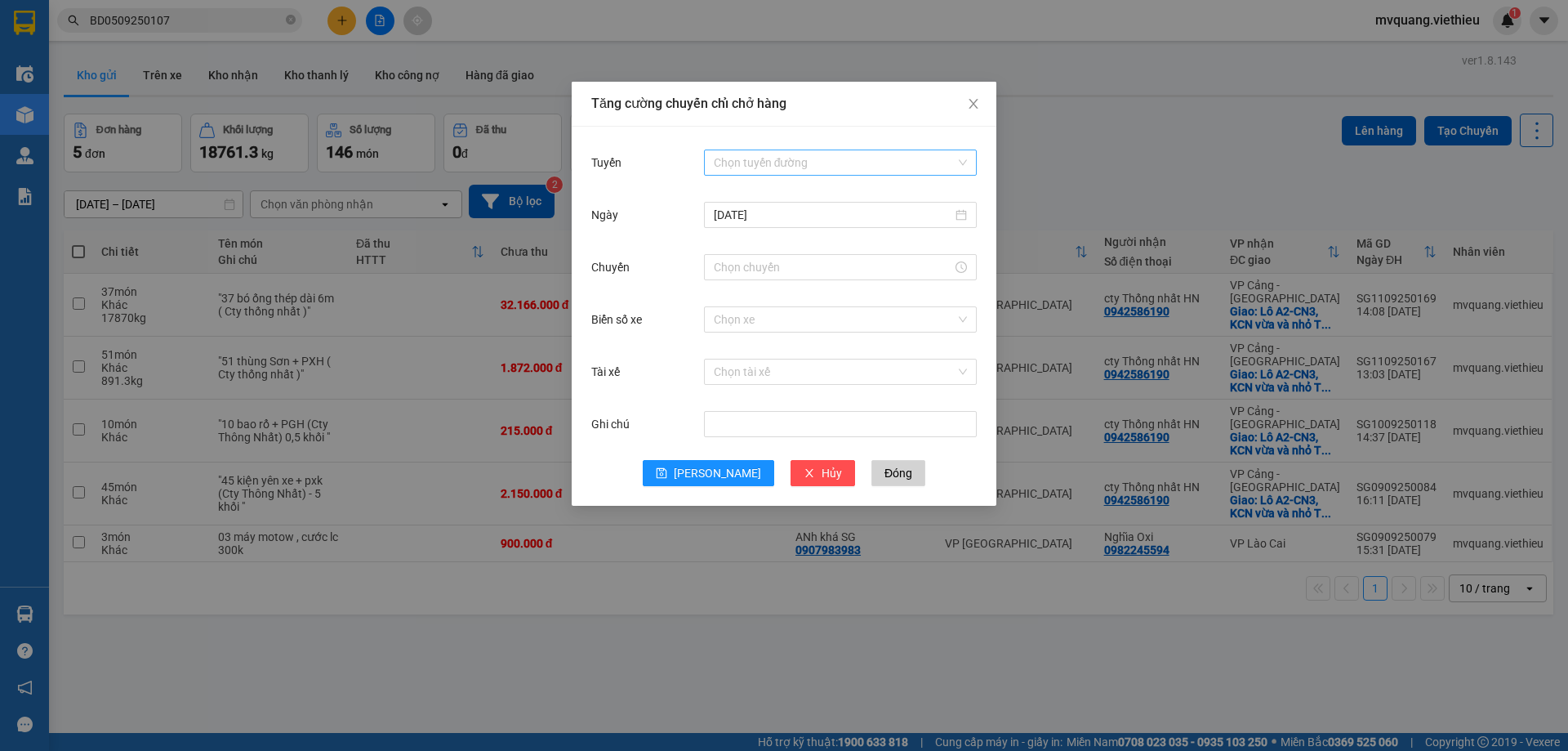
click at [811, 166] on input "Tuyến" at bounding box center [835, 162] width 242 height 25
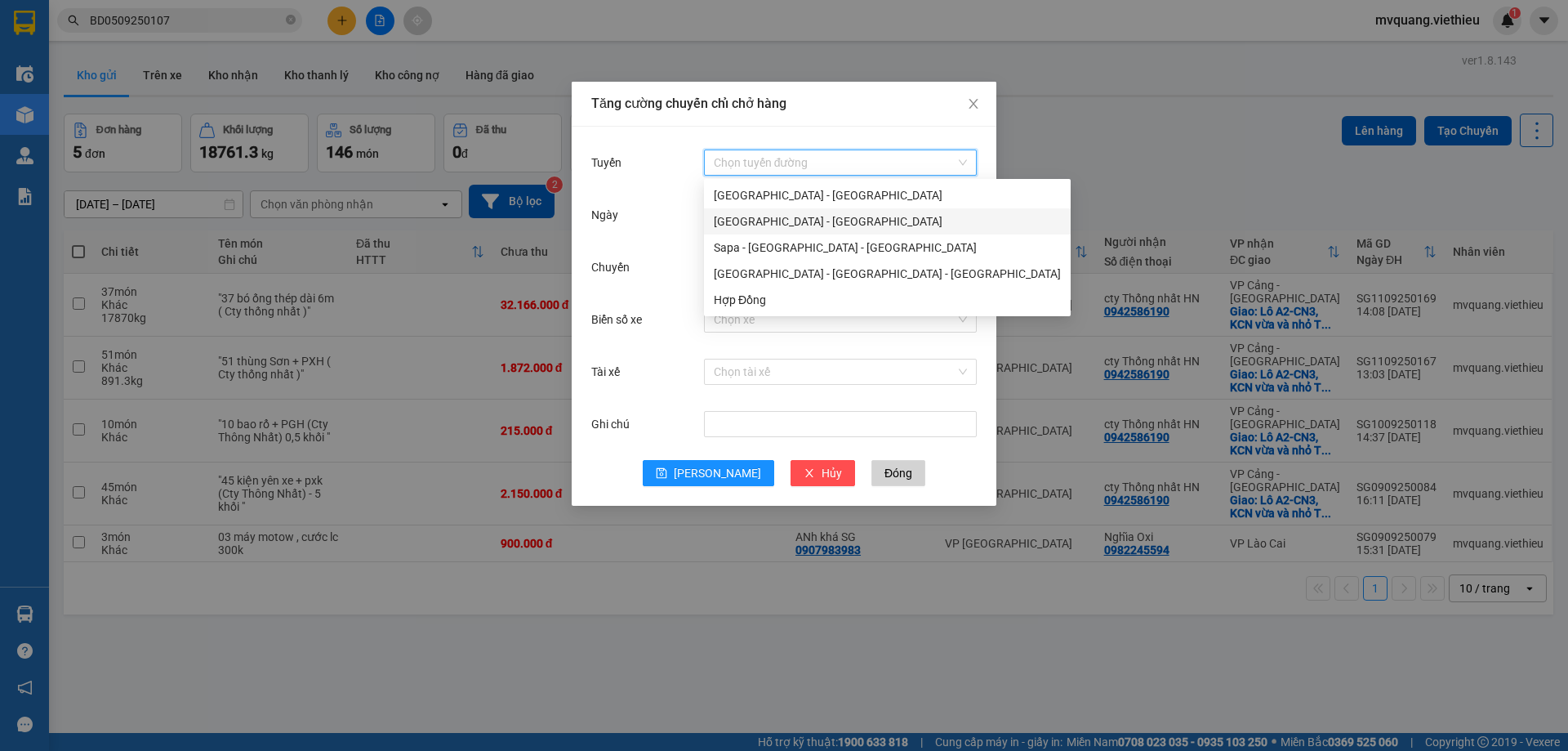
click at [752, 222] on div "[GEOGRAPHIC_DATA] - [GEOGRAPHIC_DATA]" at bounding box center [888, 221] width 347 height 18
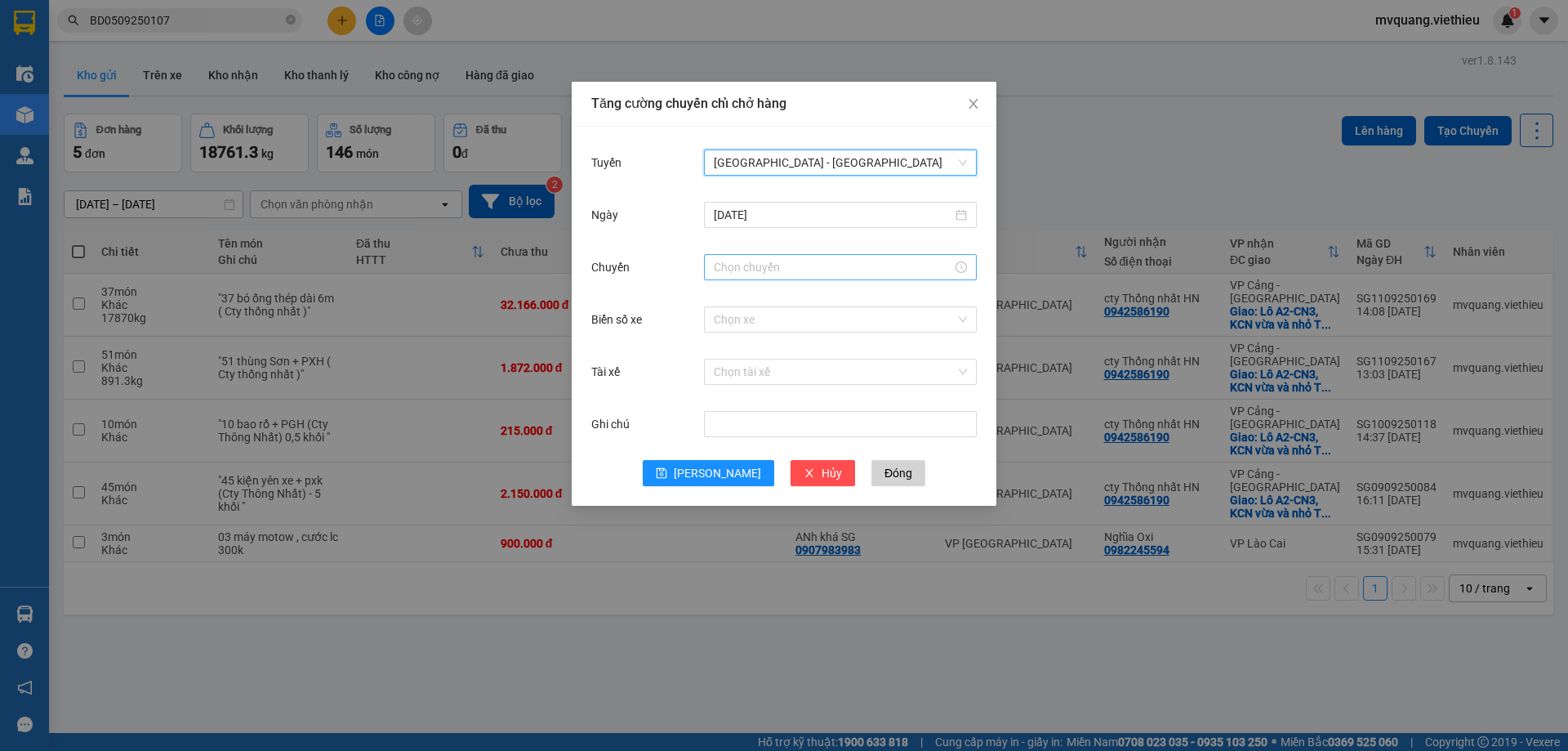
click at [777, 271] on input "Chuyến" at bounding box center [833, 267] width 239 height 18
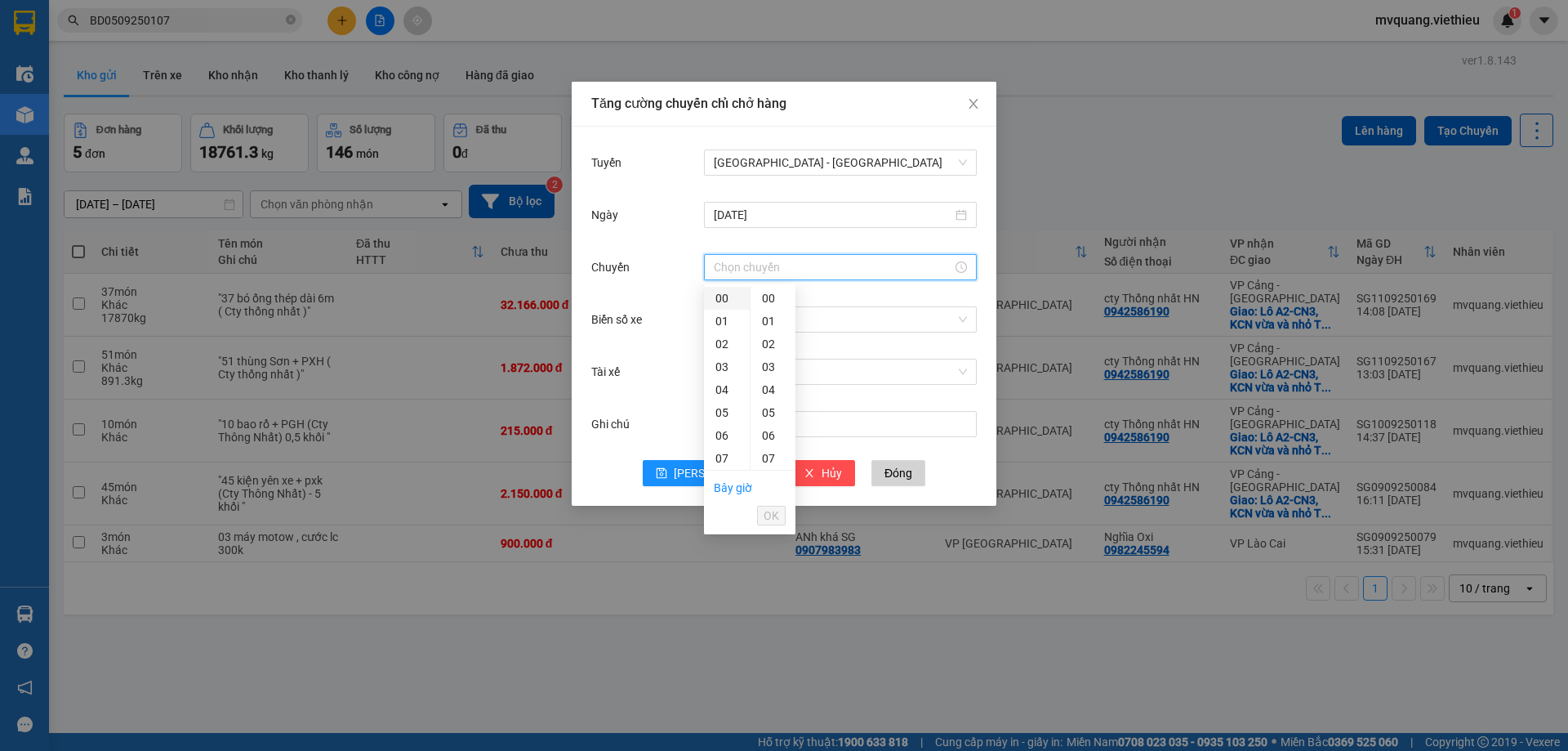
click at [732, 303] on div "00" at bounding box center [726, 298] width 45 height 23
type input "00:00"
click at [772, 516] on span "OK" at bounding box center [771, 515] width 15 height 18
click at [714, 319] on input "Biển số xe" at bounding box center [835, 320] width 242 height 25
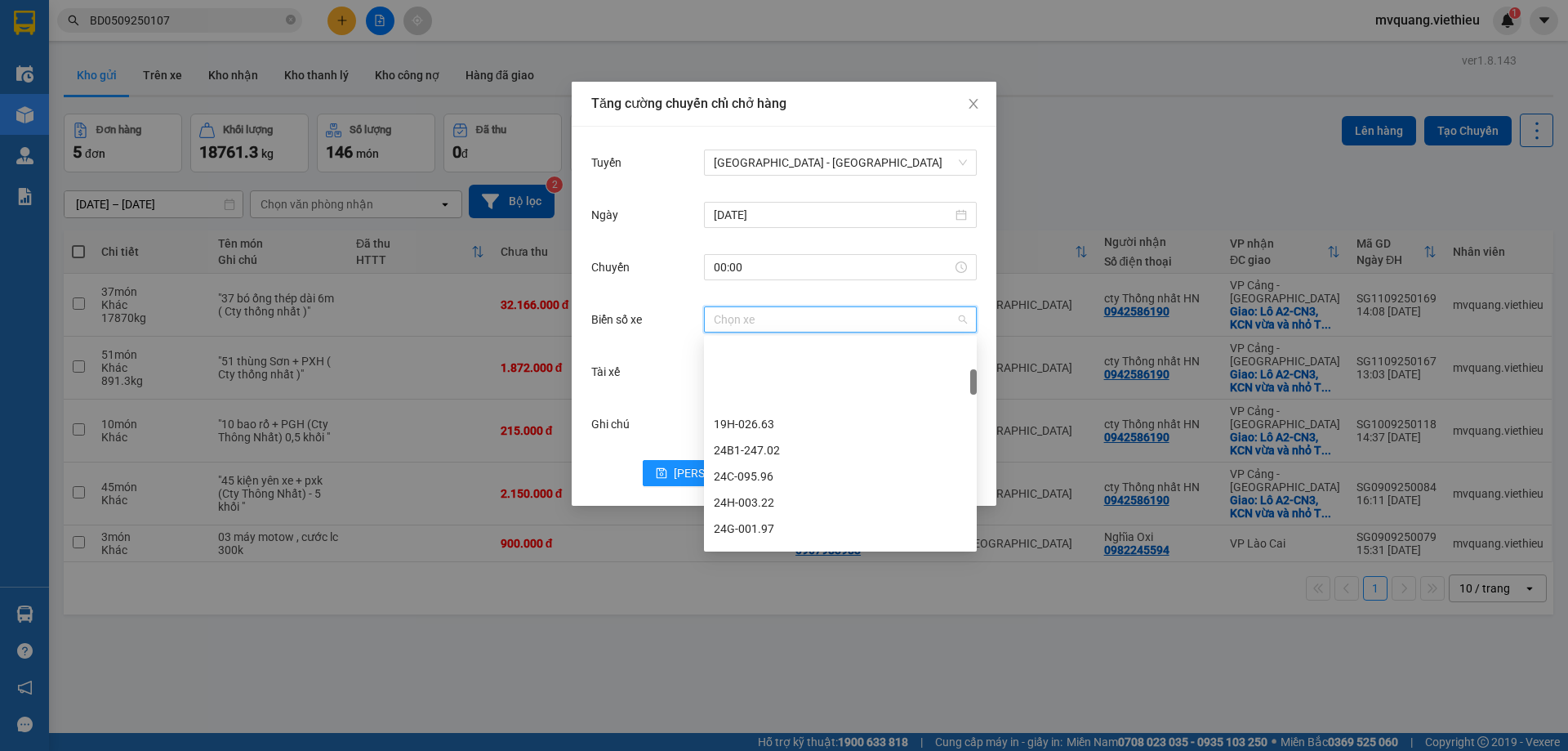
scroll to position [245, 0]
click at [767, 504] on div "89H-016.29" at bounding box center [841, 498] width 253 height 18
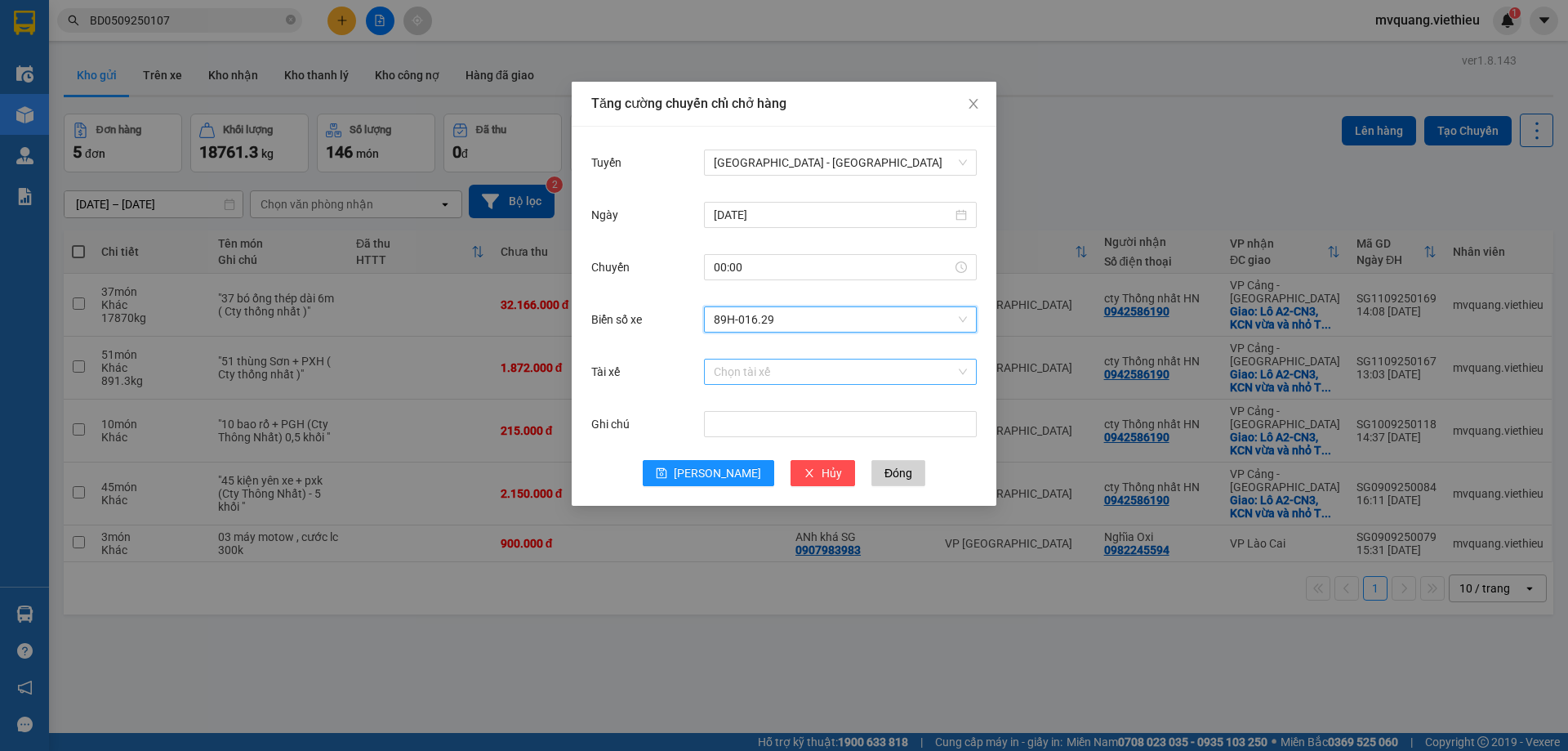
click at [751, 380] on input "Tài xế" at bounding box center [835, 372] width 242 height 25
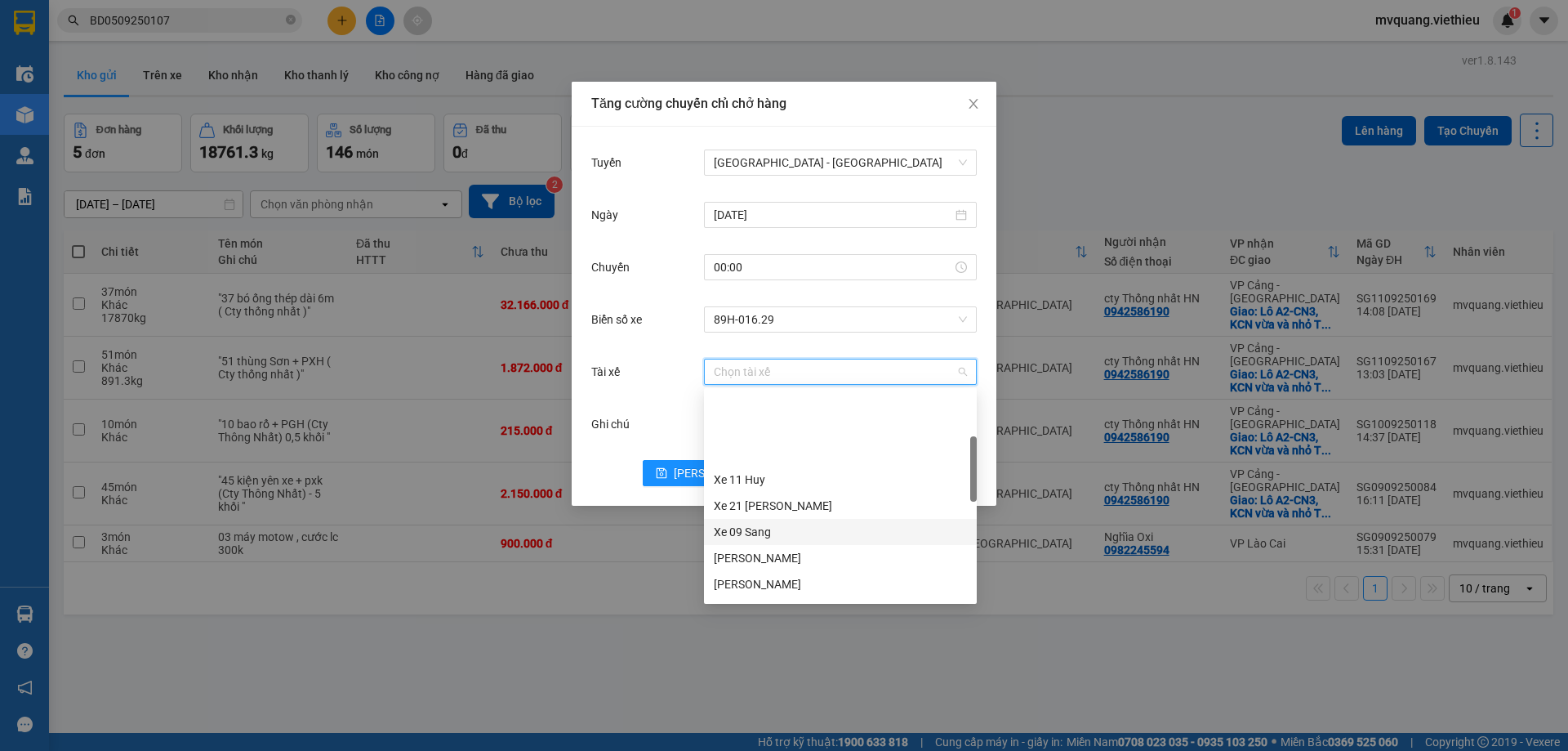
scroll to position [163, 0]
click at [746, 522] on div "Lái xe thuê :" at bounding box center [841, 528] width 253 height 18
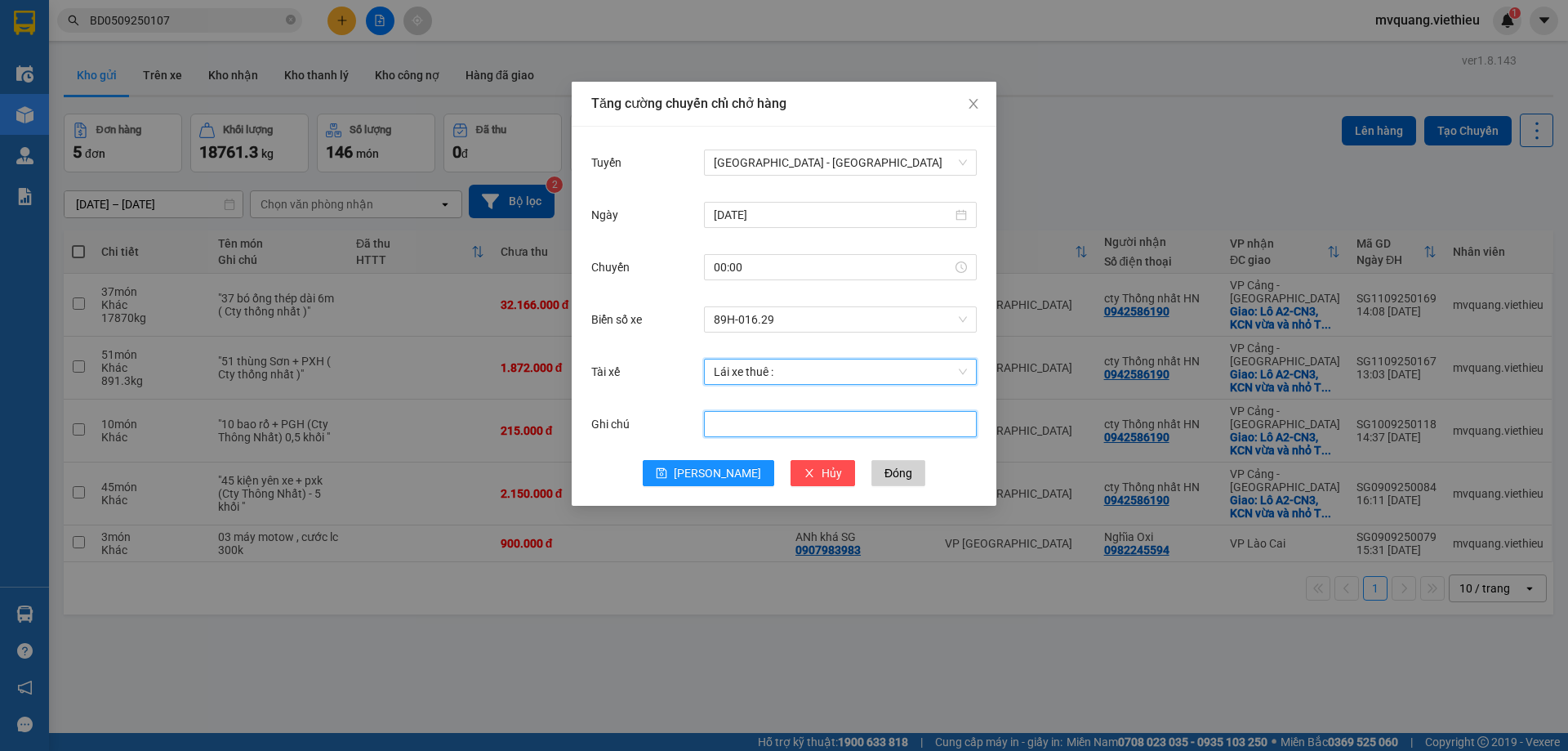
click at [762, 423] on input "Ghi chú" at bounding box center [840, 424] width 273 height 26
type input "D"
type input "ĐÓNG XE HƯNG 79"
click at [705, 483] on button "[PERSON_NAME]" at bounding box center [708, 473] width 131 height 26
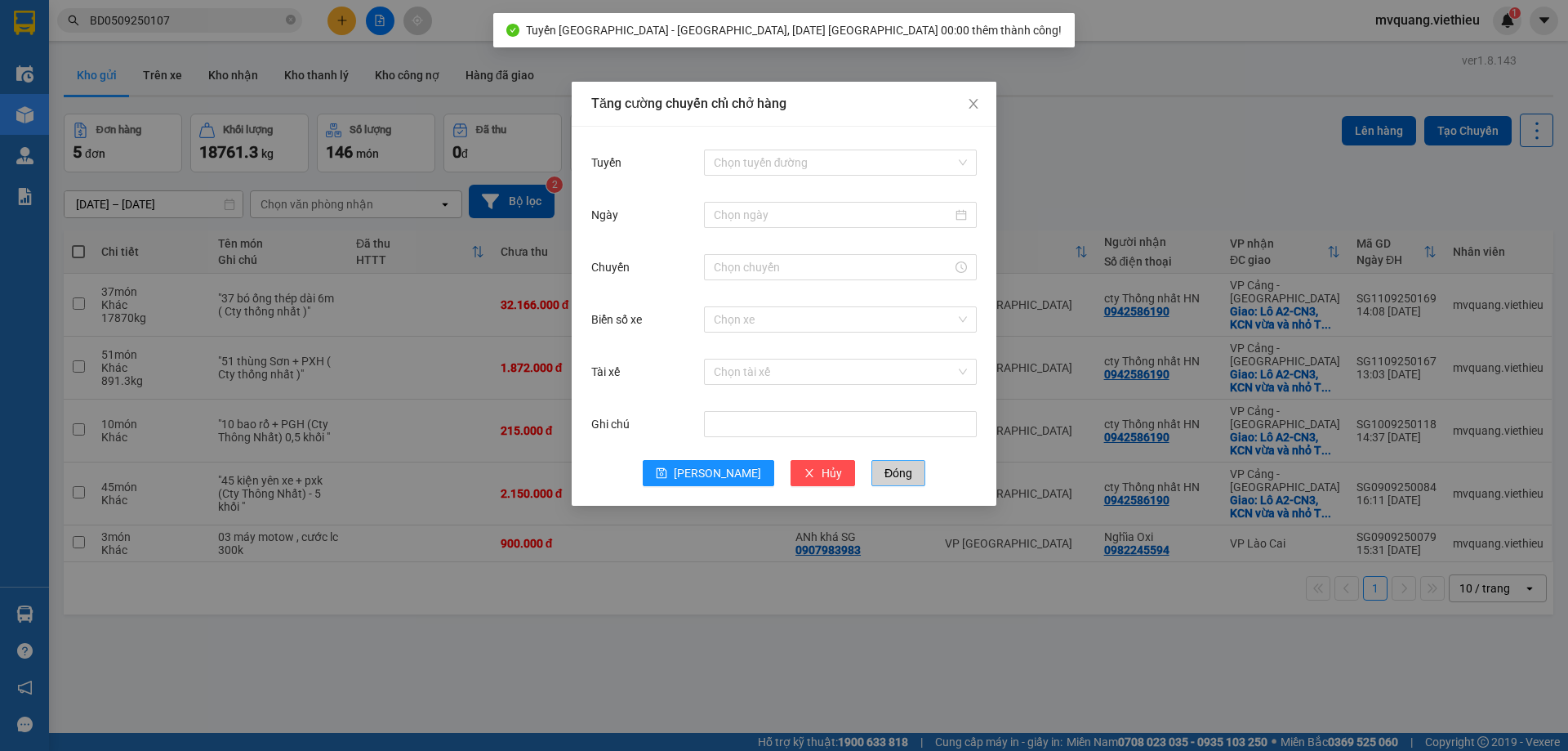
click at [885, 473] on span "Đóng" at bounding box center [898, 473] width 27 height 18
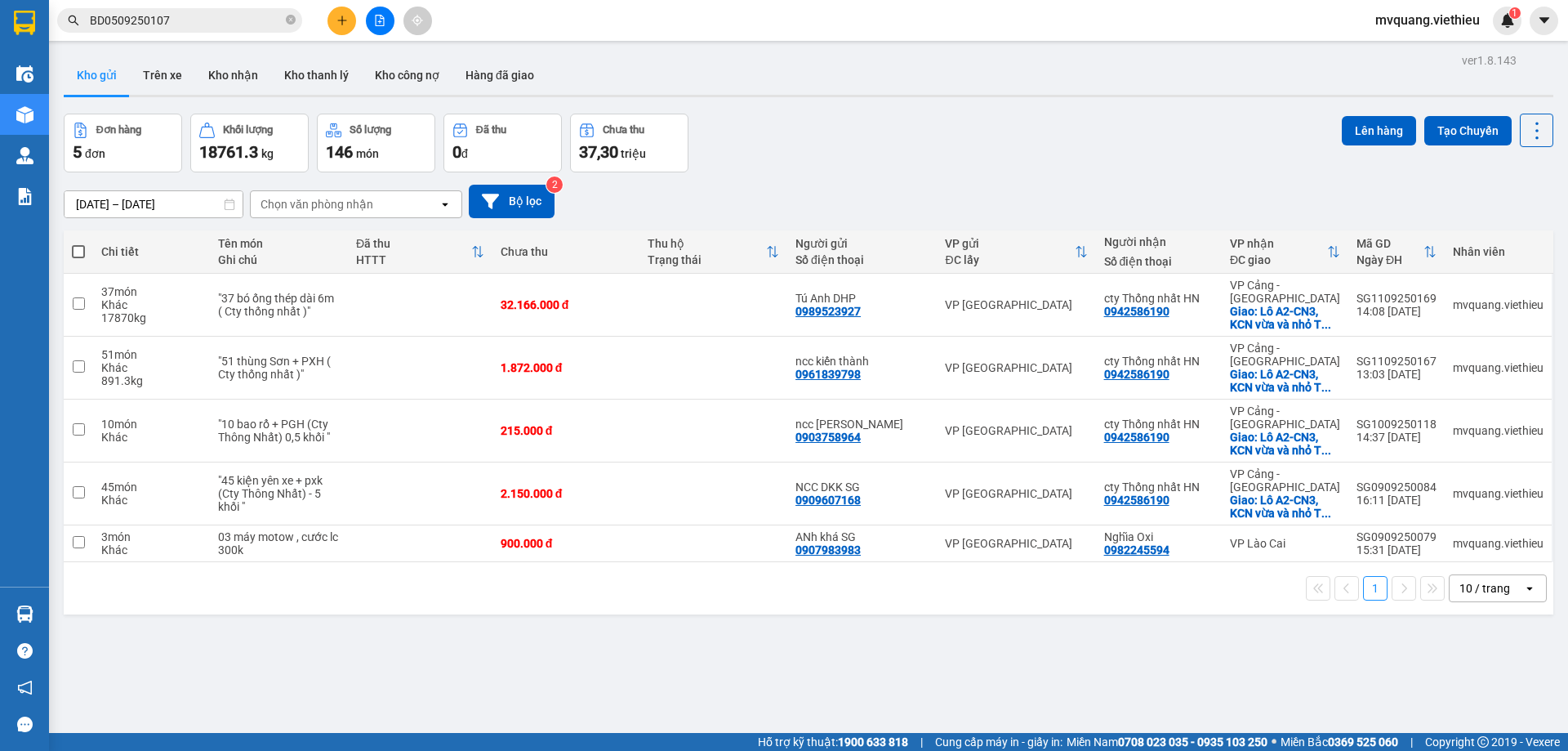
click at [75, 255] on span at bounding box center [78, 252] width 13 height 13
click at [78, 243] on input "checkbox" at bounding box center [78, 243] width 0 height 0
checkbox input "true"
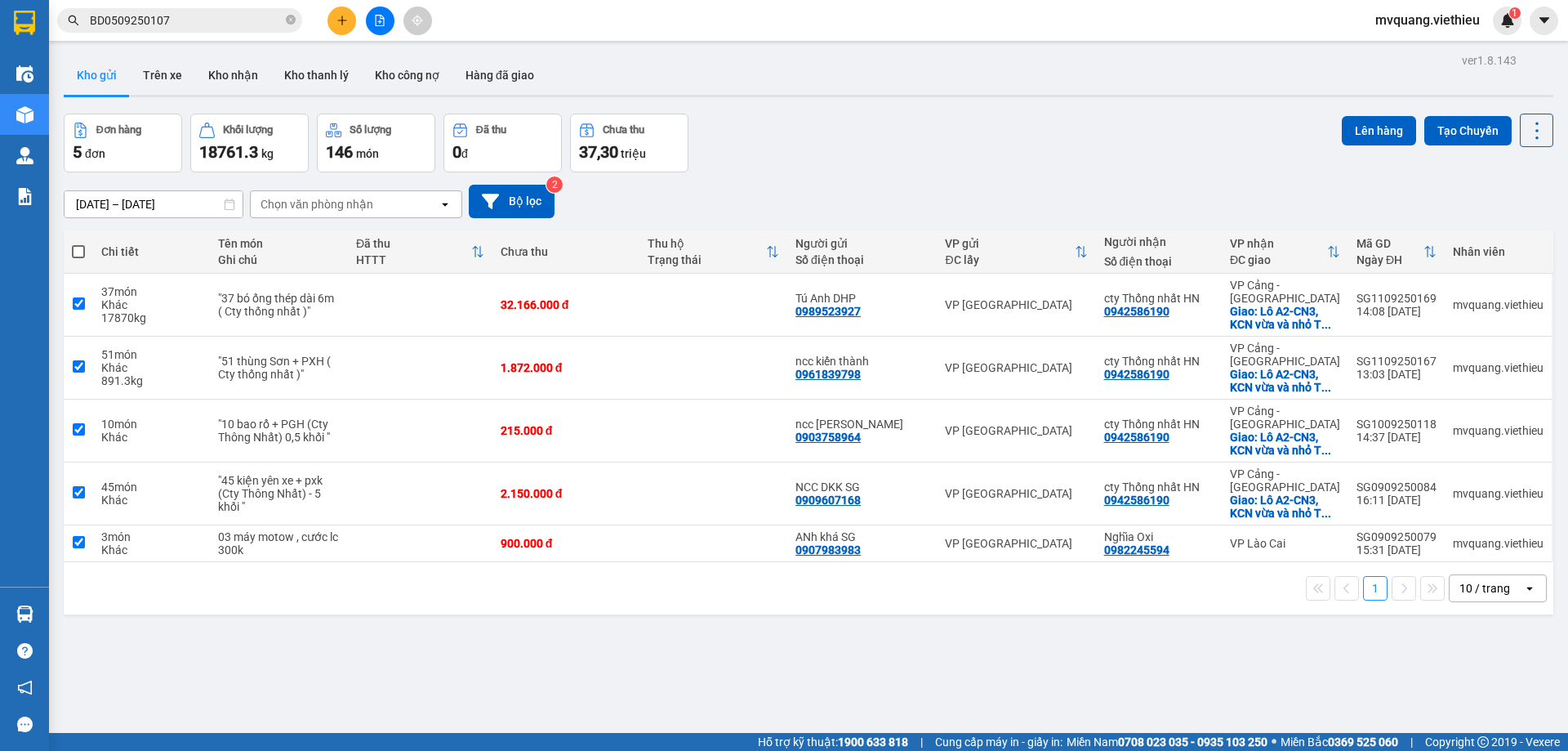
checkbox input "true"
